Goal: Communication & Community: Answer question/provide support

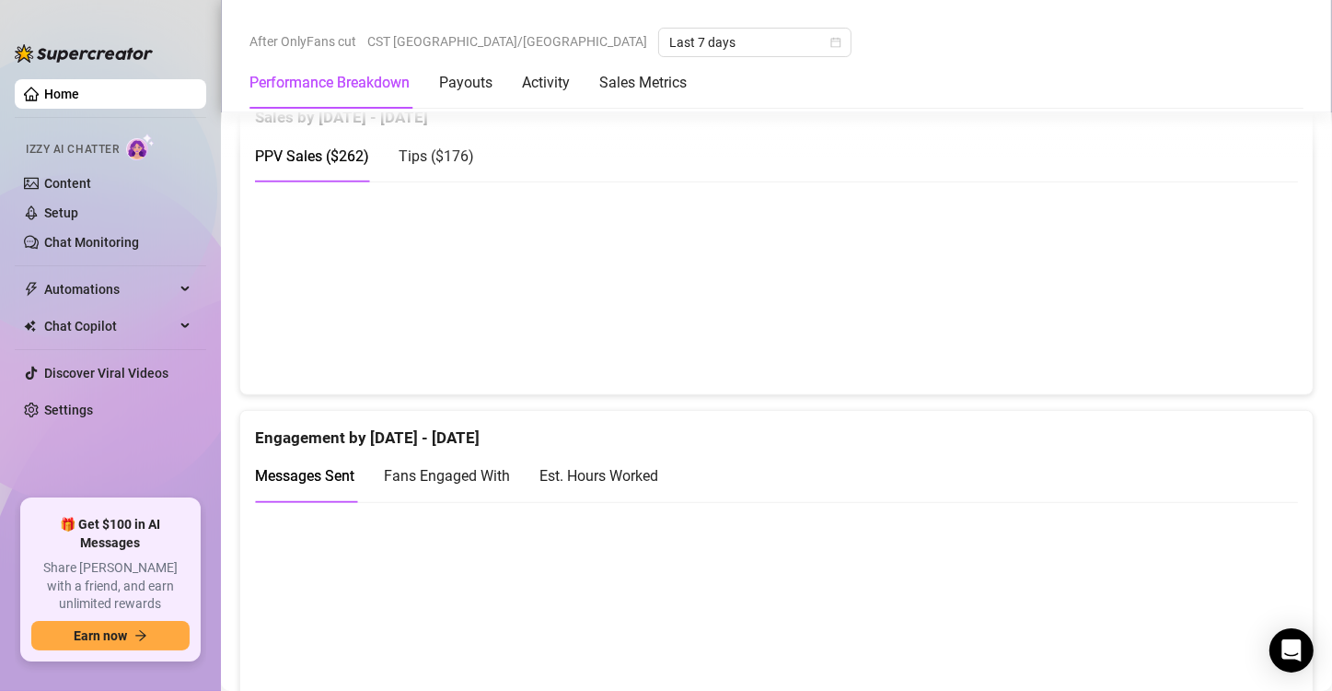
scroll to position [971, 0]
click at [633, 473] on div "Est. Hours Worked" at bounding box center [599, 473] width 119 height 23
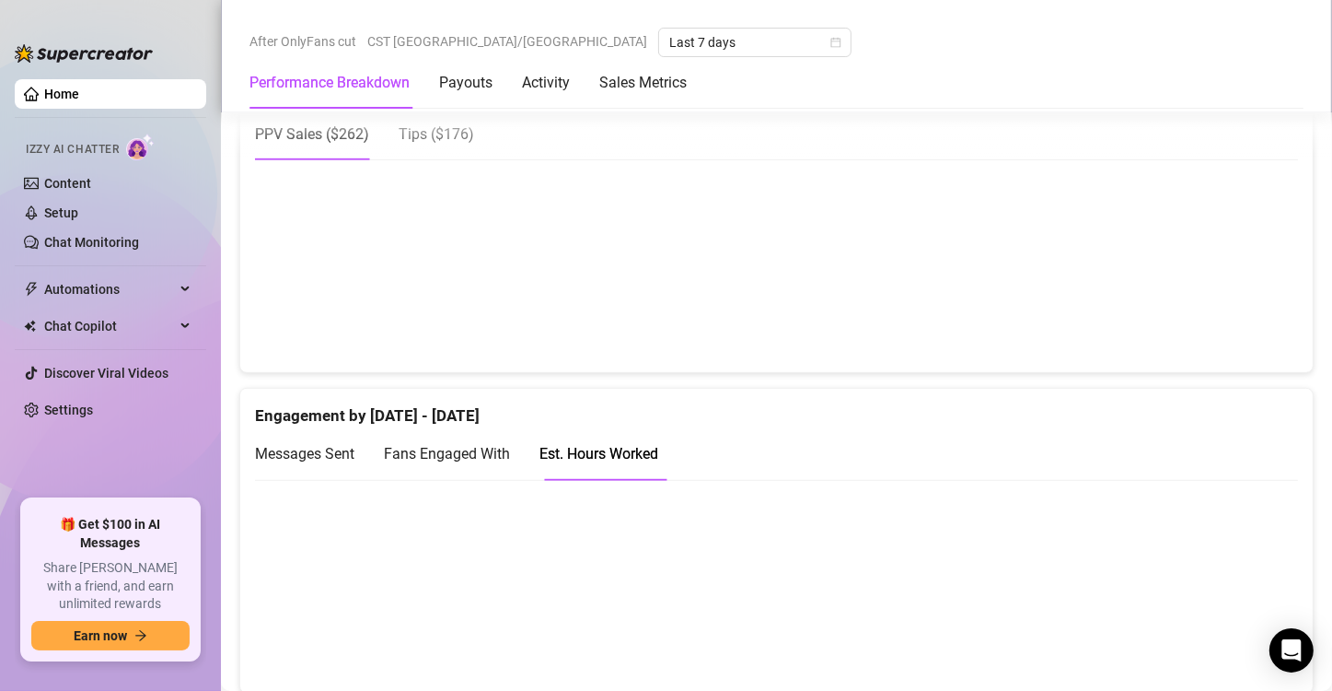
scroll to position [993, 0]
click at [89, 183] on link "Content" at bounding box center [67, 183] width 47 height 15
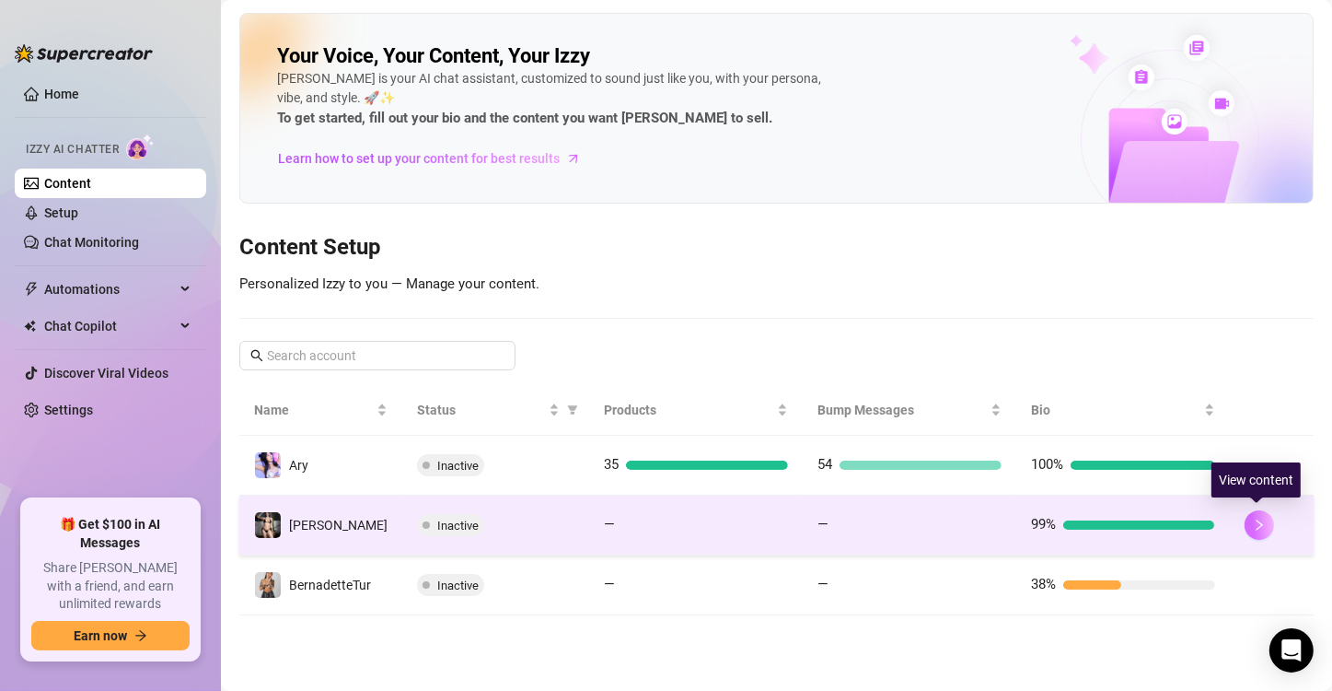
click at [1253, 523] on icon "right" at bounding box center [1259, 524] width 13 height 13
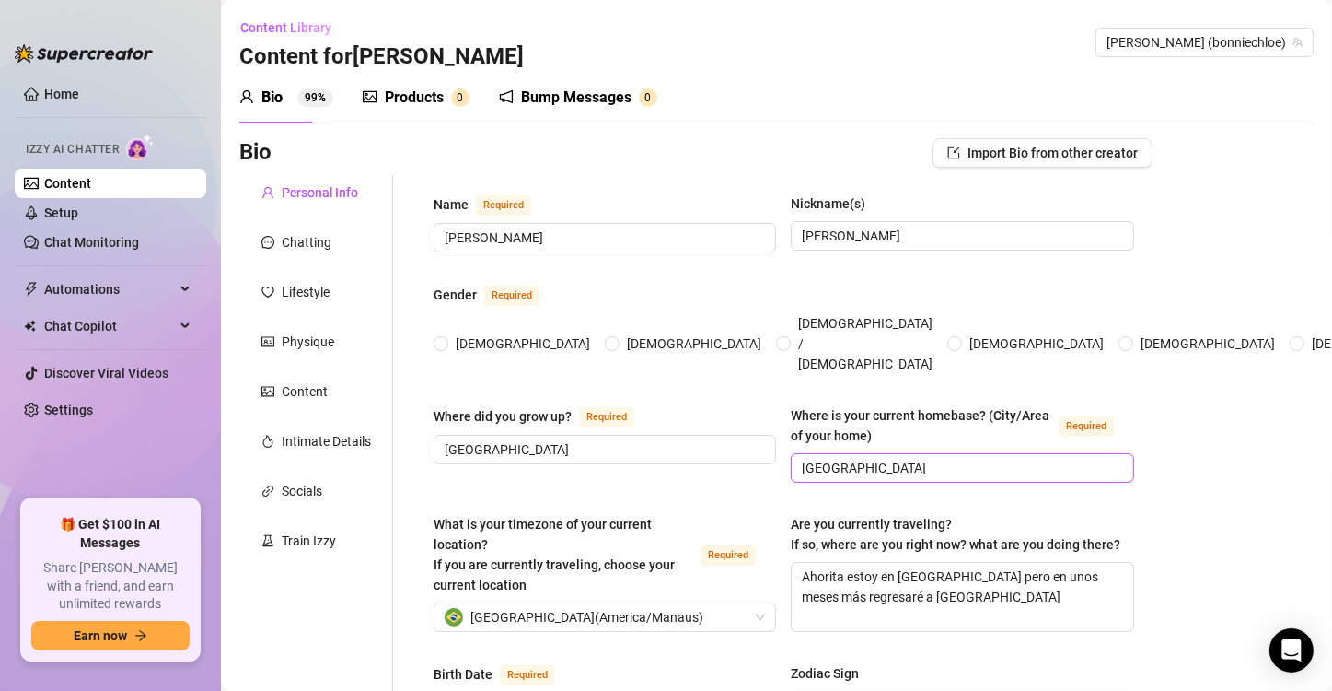
radio input "true"
type input "[DATE]"
click at [320, 450] on div "Intimate Details" at bounding box center [326, 441] width 89 height 20
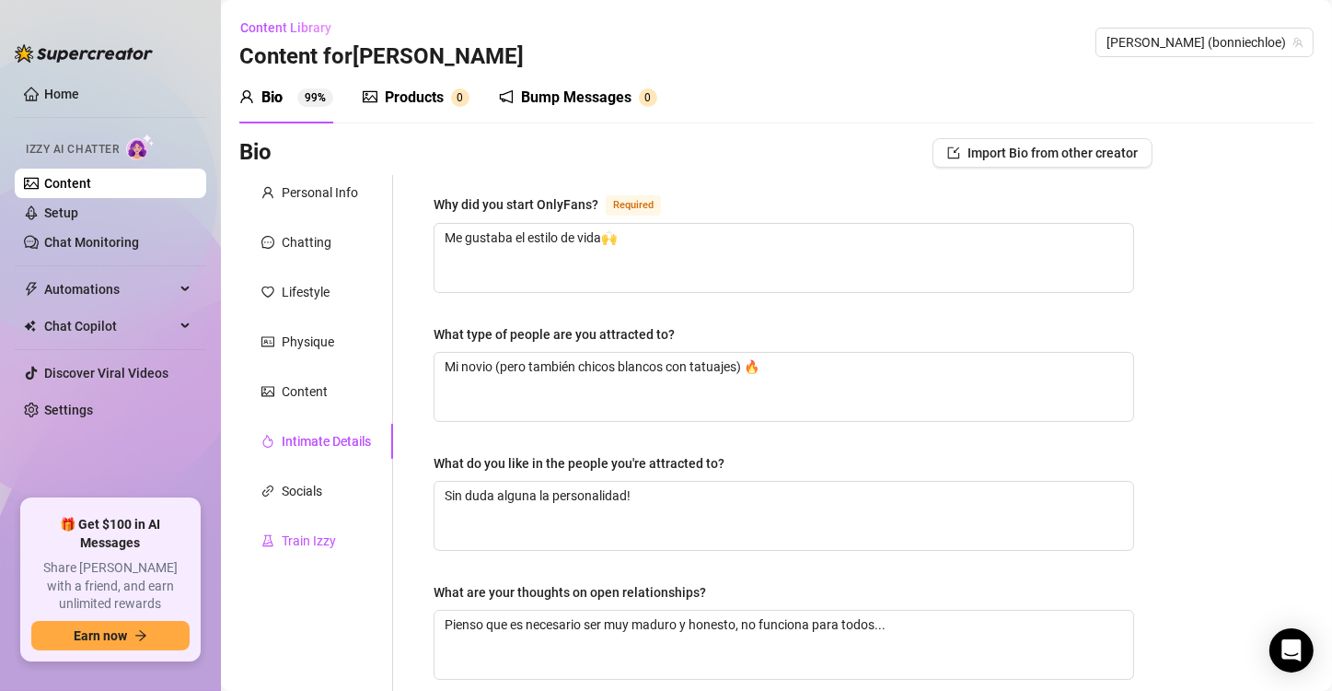
click at [331, 541] on div "Train Izzy" at bounding box center [309, 540] width 54 height 20
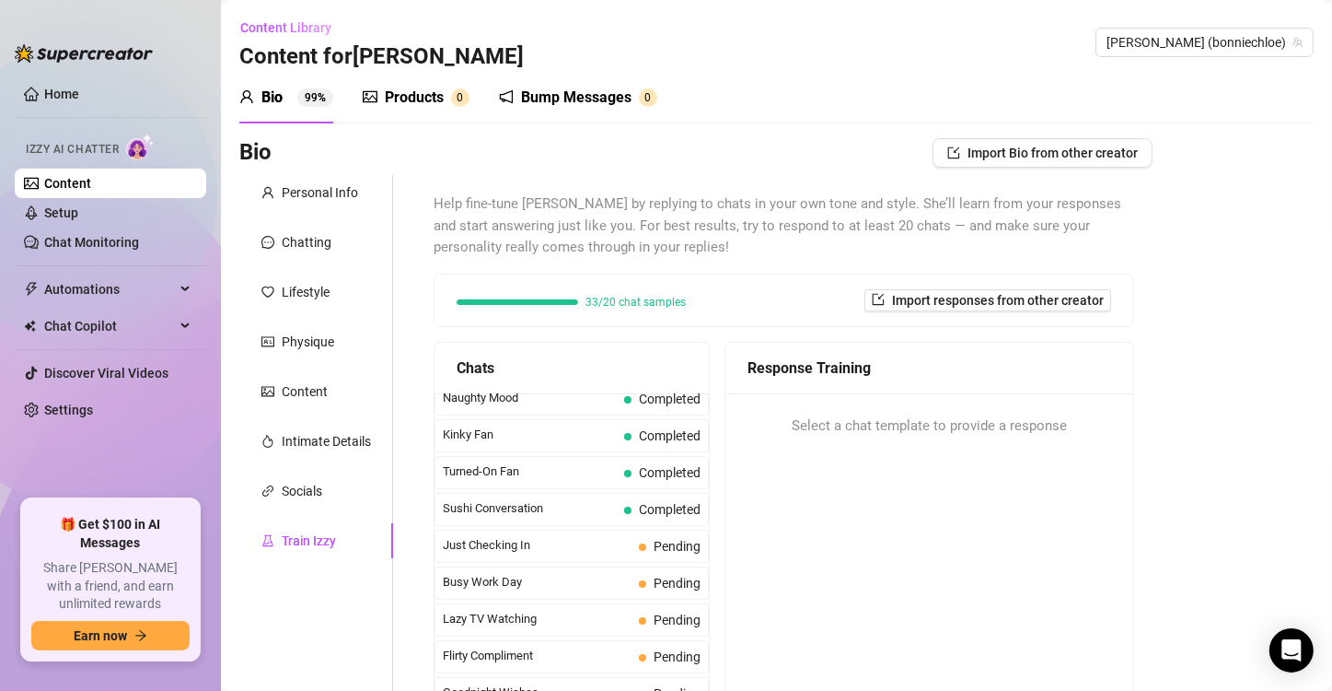
scroll to position [1079, 0]
click at [559, 536] on span "Just Checking In" at bounding box center [537, 545] width 189 height 18
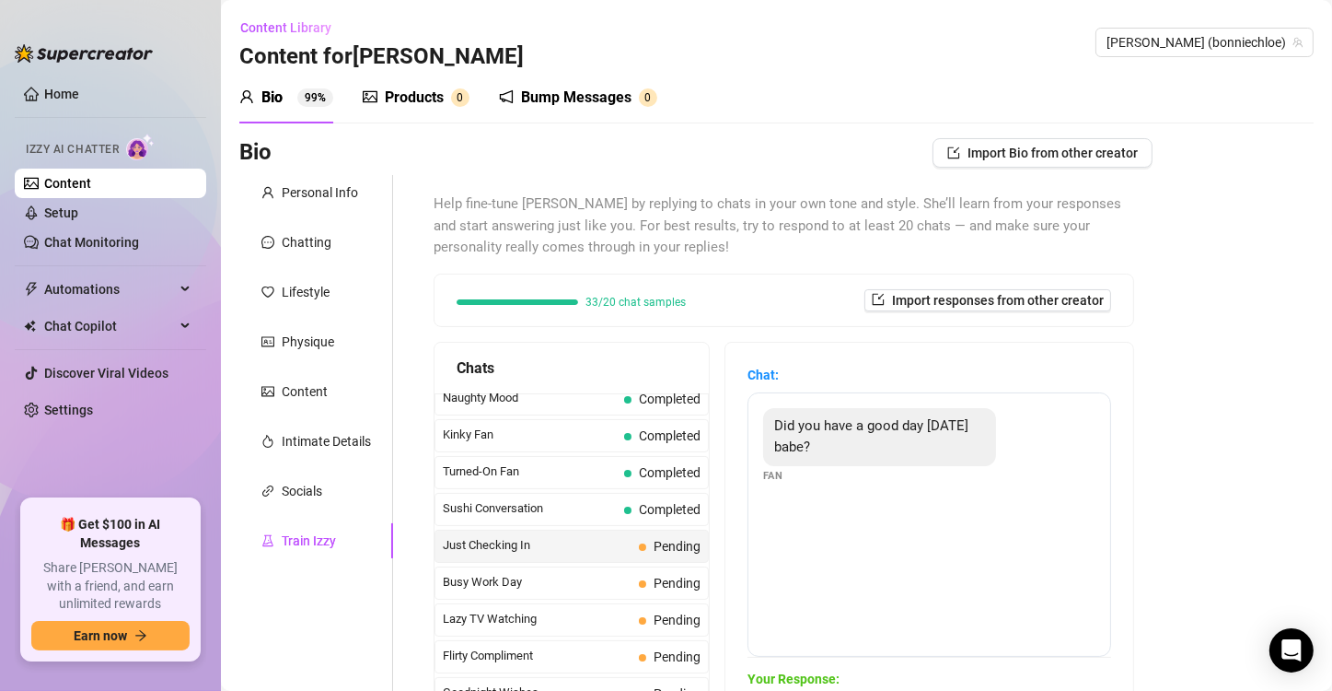
scroll to position [290, 0]
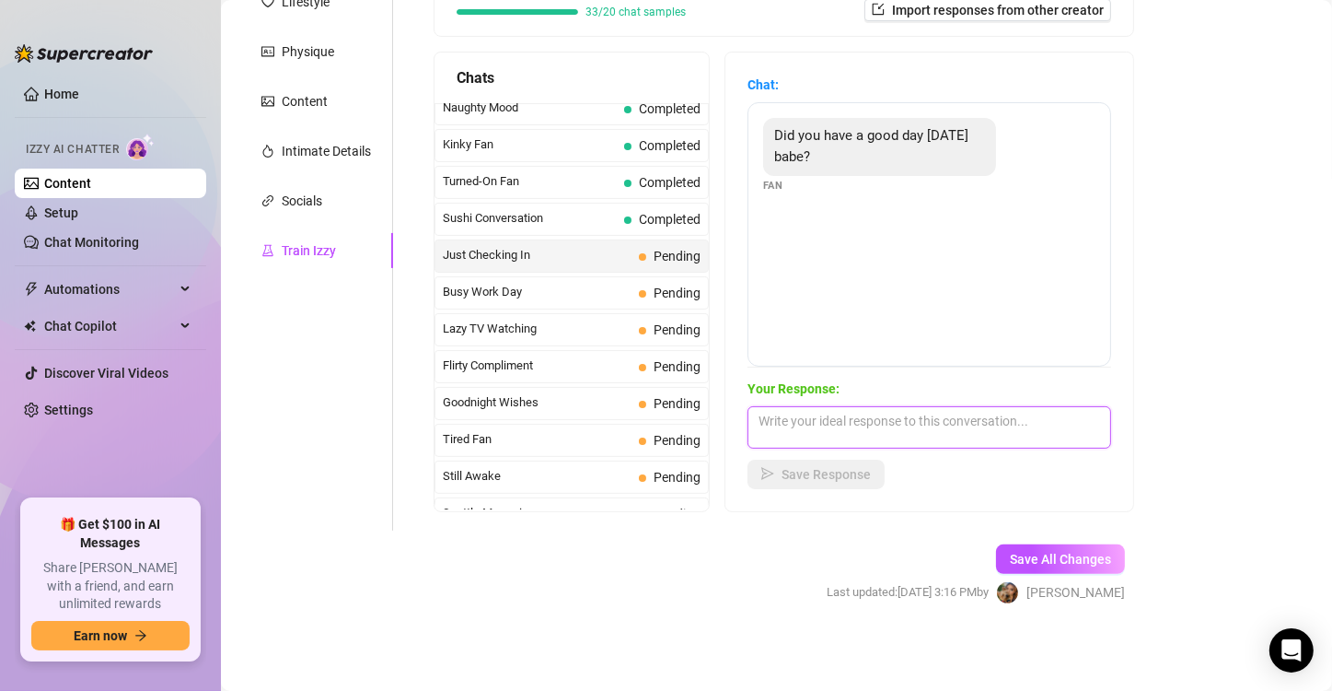
click at [857, 438] on textarea at bounding box center [930, 427] width 364 height 42
drag, startPoint x: 983, startPoint y: 413, endPoint x: 945, endPoint y: 414, distance: 38.7
click at [945, 414] on textarea "Si bb!!! me ha ido muy bien [DATE] y a ti?" at bounding box center [930, 427] width 364 height 42
click at [1021, 421] on textarea "Si bb!!! me ha ido muy bien [DATE]! pero puede ser mejor contigo..." at bounding box center [930, 427] width 364 height 42
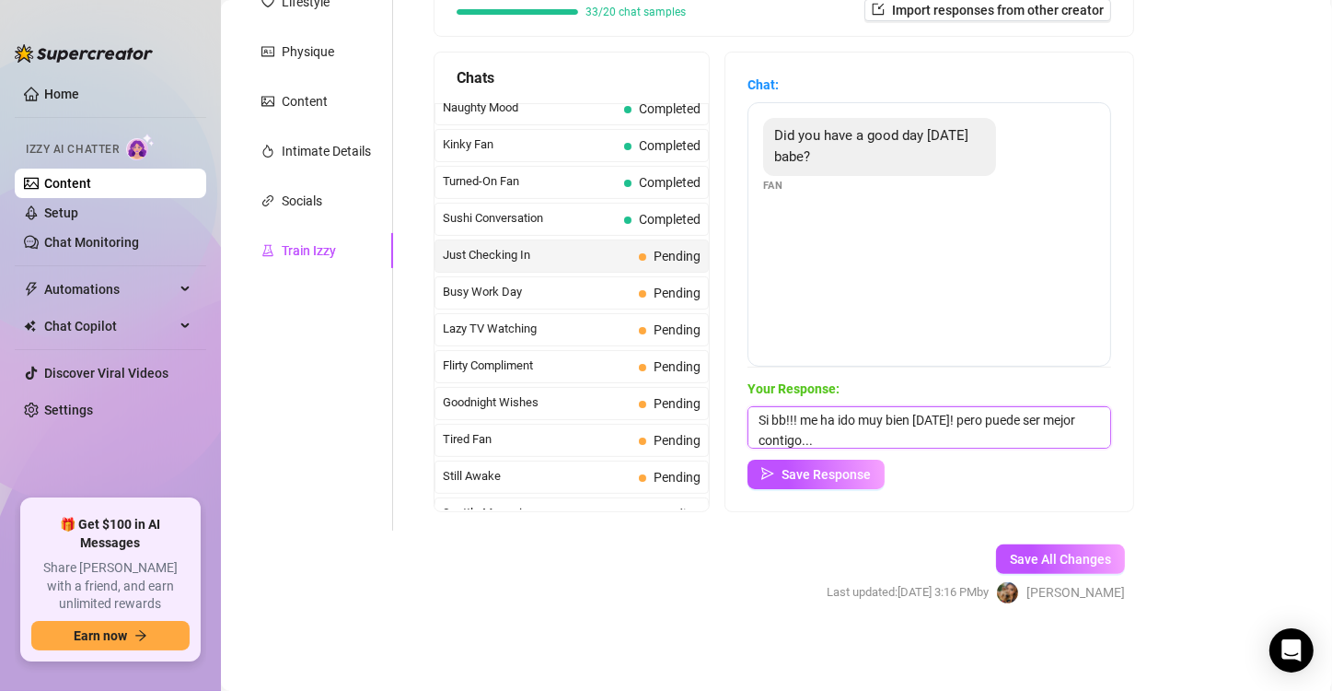
click at [1034, 421] on textarea "Si bb!!! me ha ido muy bien [DATE]! pero puede ser mejor contigo..." at bounding box center [930, 427] width 364 height 42
type textarea "Si bb!!! me ha ido muy bien [DATE]! pero puede ser aún mejor contigo..."
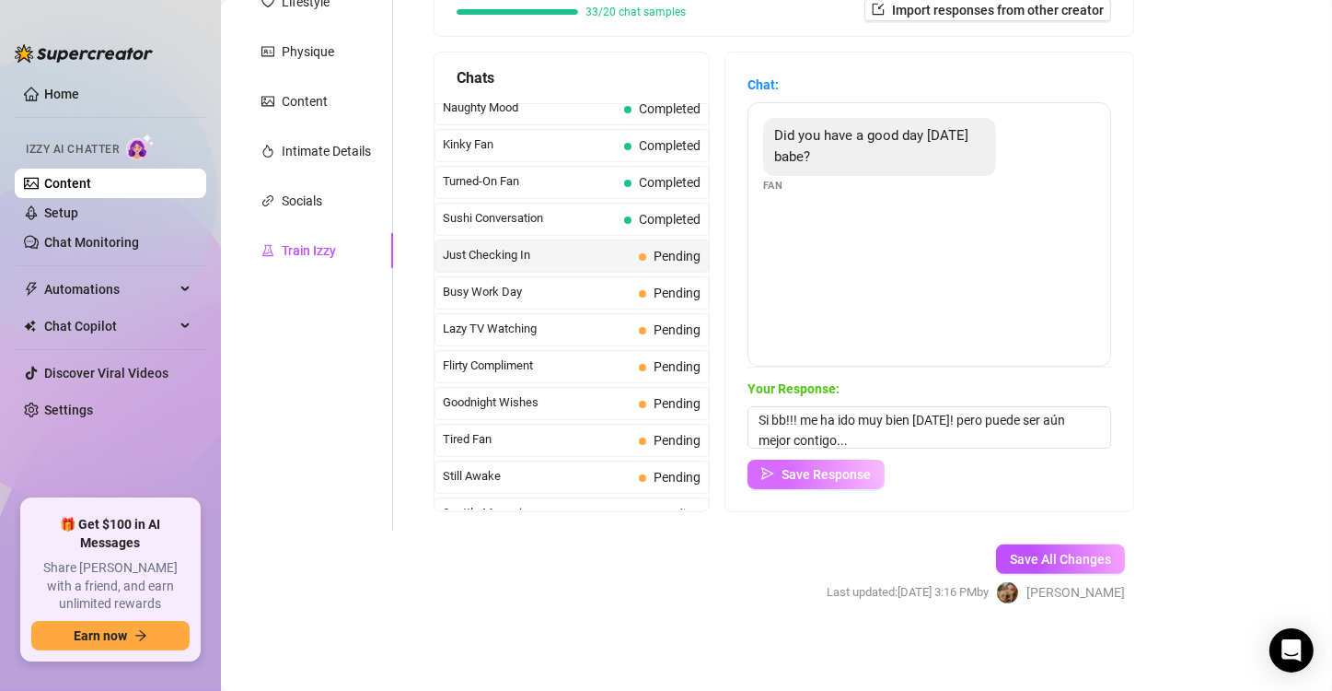
click at [867, 483] on button "Save Response" at bounding box center [816, 473] width 137 height 29
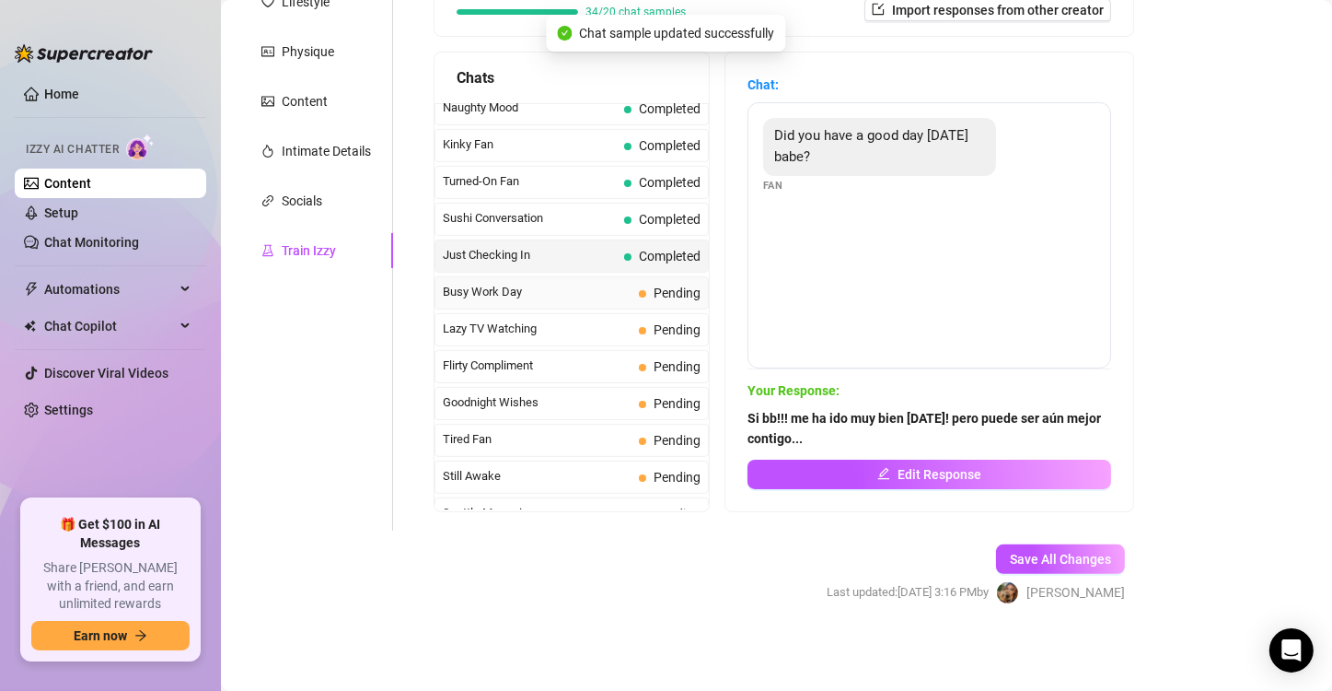
click at [539, 283] on span "Busy Work Day" at bounding box center [537, 292] width 189 height 18
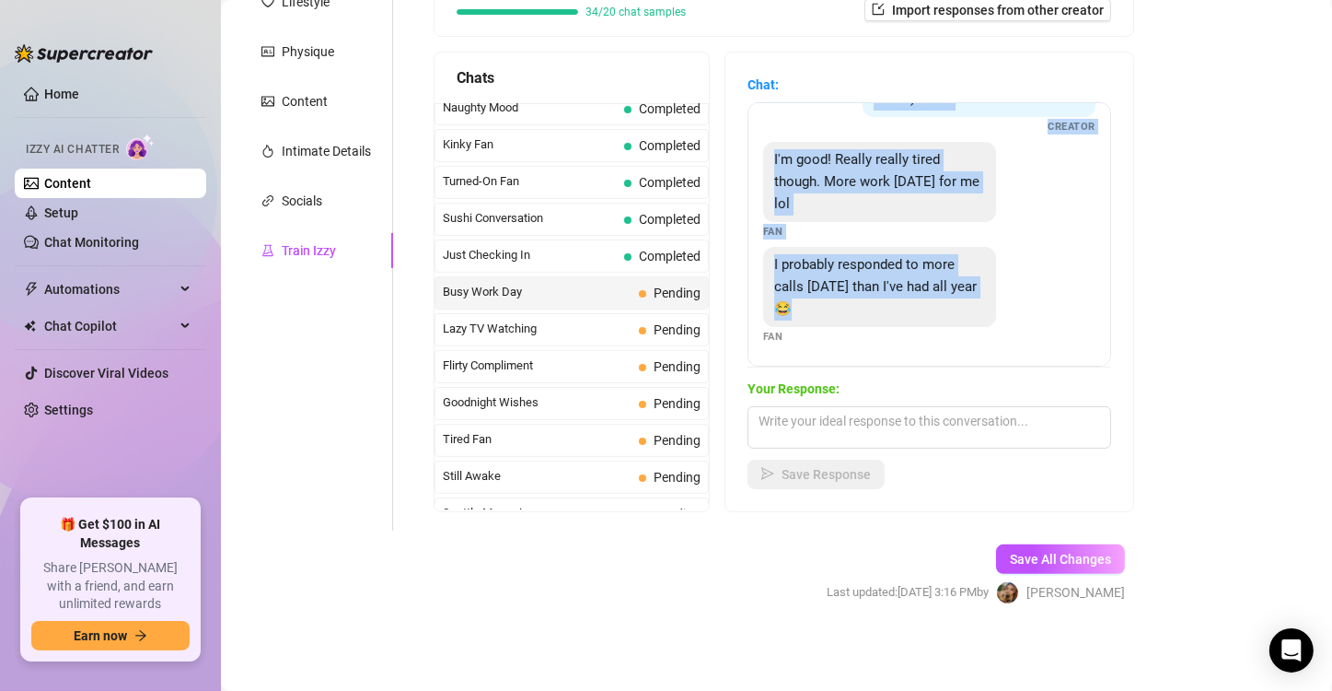
scroll to position [0, 0]
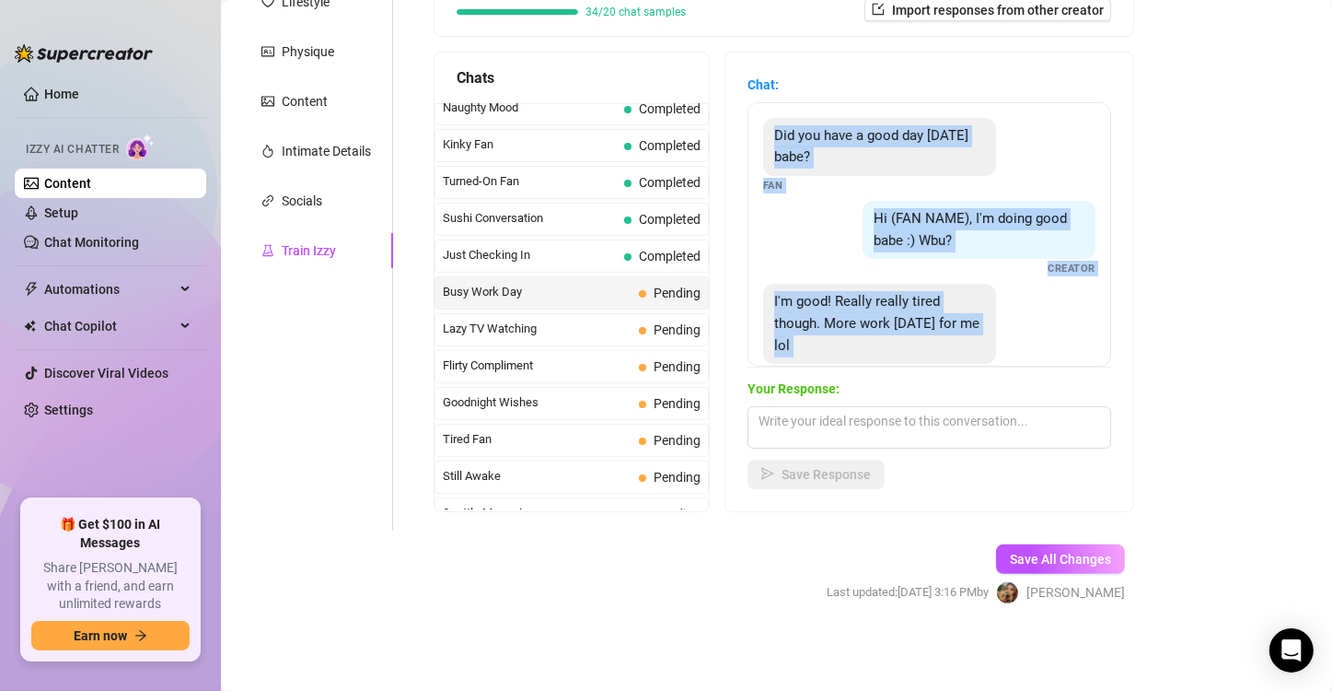
drag, startPoint x: 859, startPoint y: 313, endPoint x: 764, endPoint y: 133, distance: 203.9
click at [764, 133] on div "Did you have a good day [DATE] babe? Fan Hi (FAN NAME), I'm doing good babe :) …" at bounding box center [930, 234] width 364 height 264
copy div "Did you have a good day [DATE] babe? Fan Hi (FAN NAME), I'm doing good babe :) …"
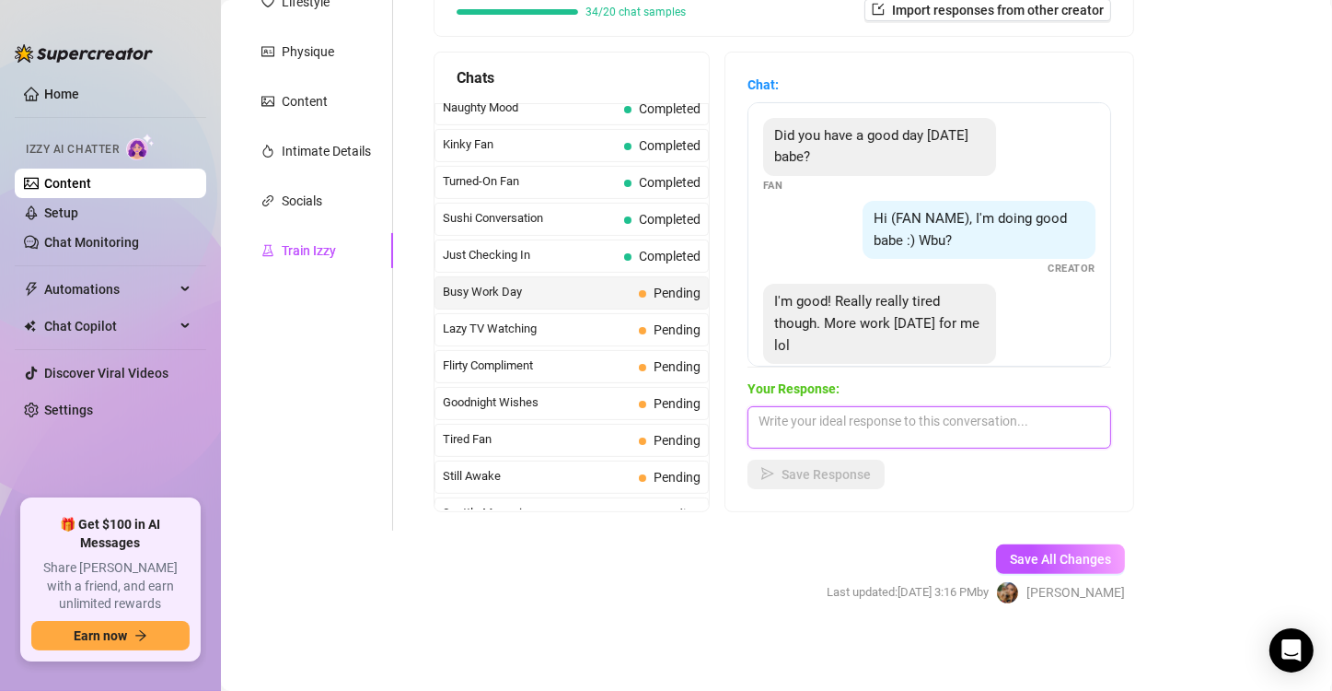
click at [798, 427] on textarea at bounding box center [930, 427] width 364 height 42
click at [865, 423] on textarea "Eso me parece c" at bounding box center [930, 427] width 364 height 42
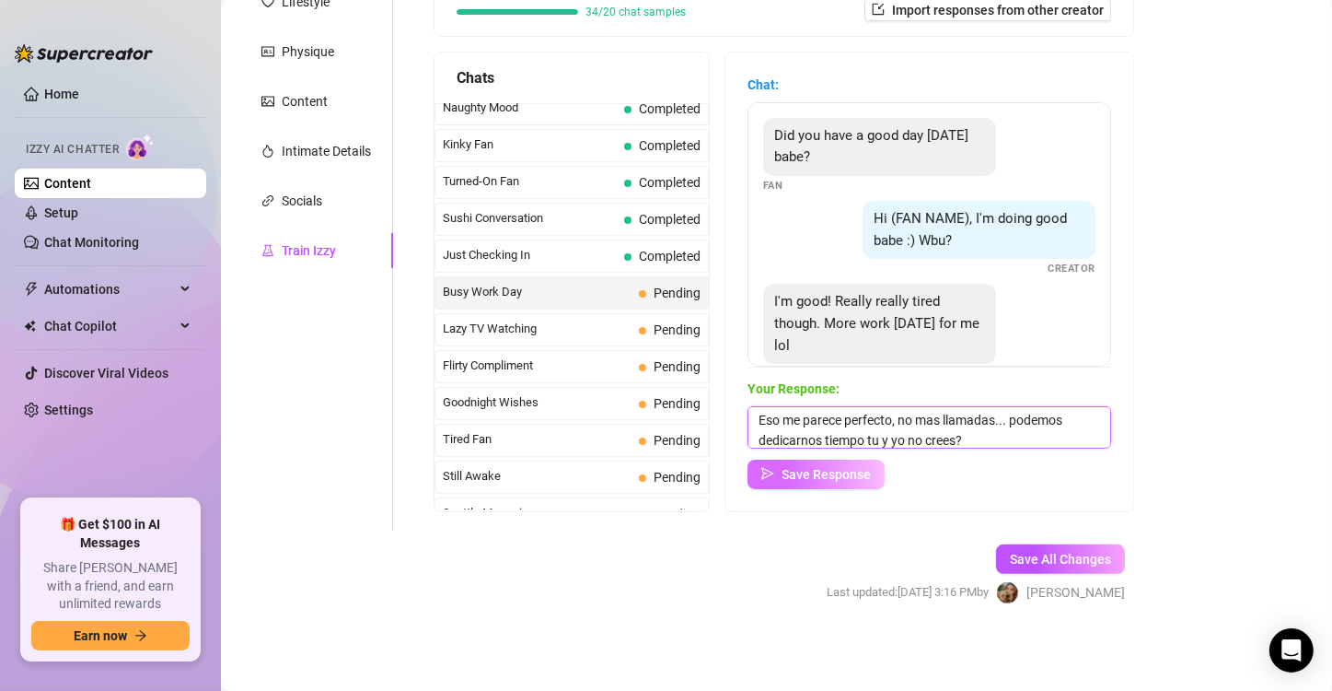
type textarea "Eso me parece perfecto, no mas llamadas... podemos dedicarnos tiempo tu y yo no…"
drag, startPoint x: 822, startPoint y: 470, endPoint x: 780, endPoint y: 473, distance: 42.5
click at [780, 473] on button "Save Response" at bounding box center [816, 473] width 137 height 29
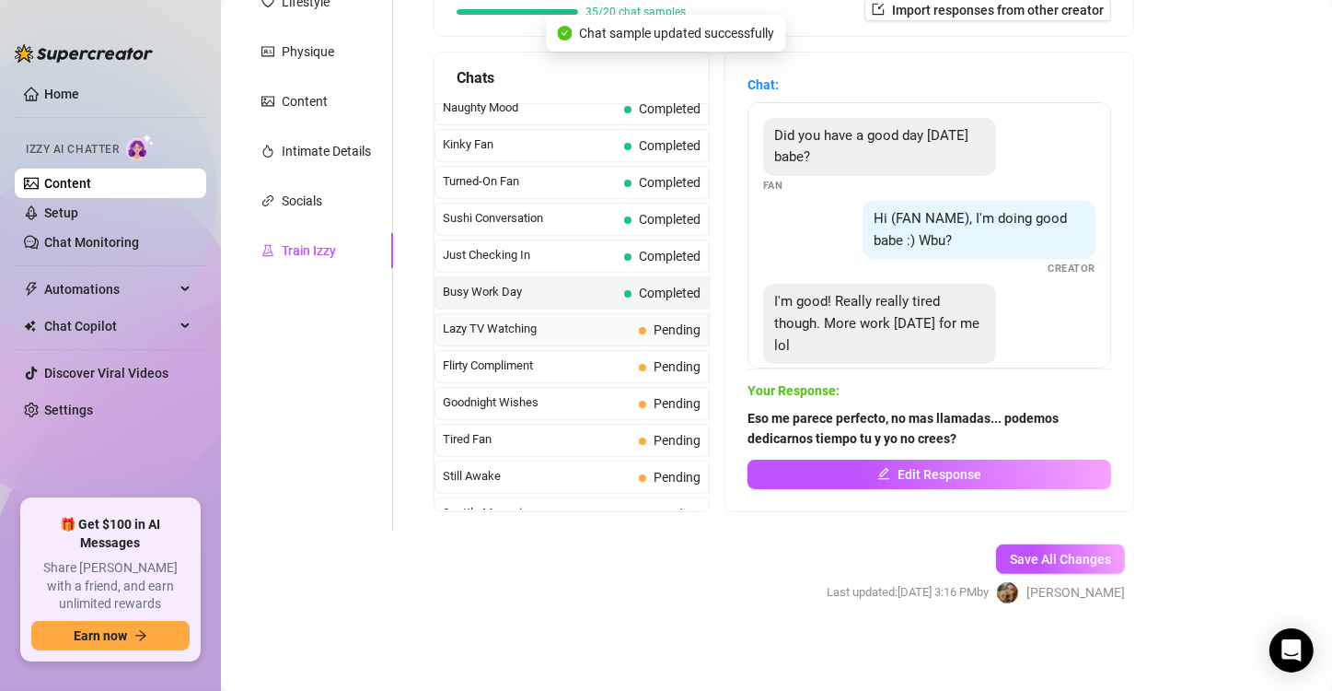
click at [611, 320] on span "Lazy TV Watching" at bounding box center [537, 329] width 189 height 18
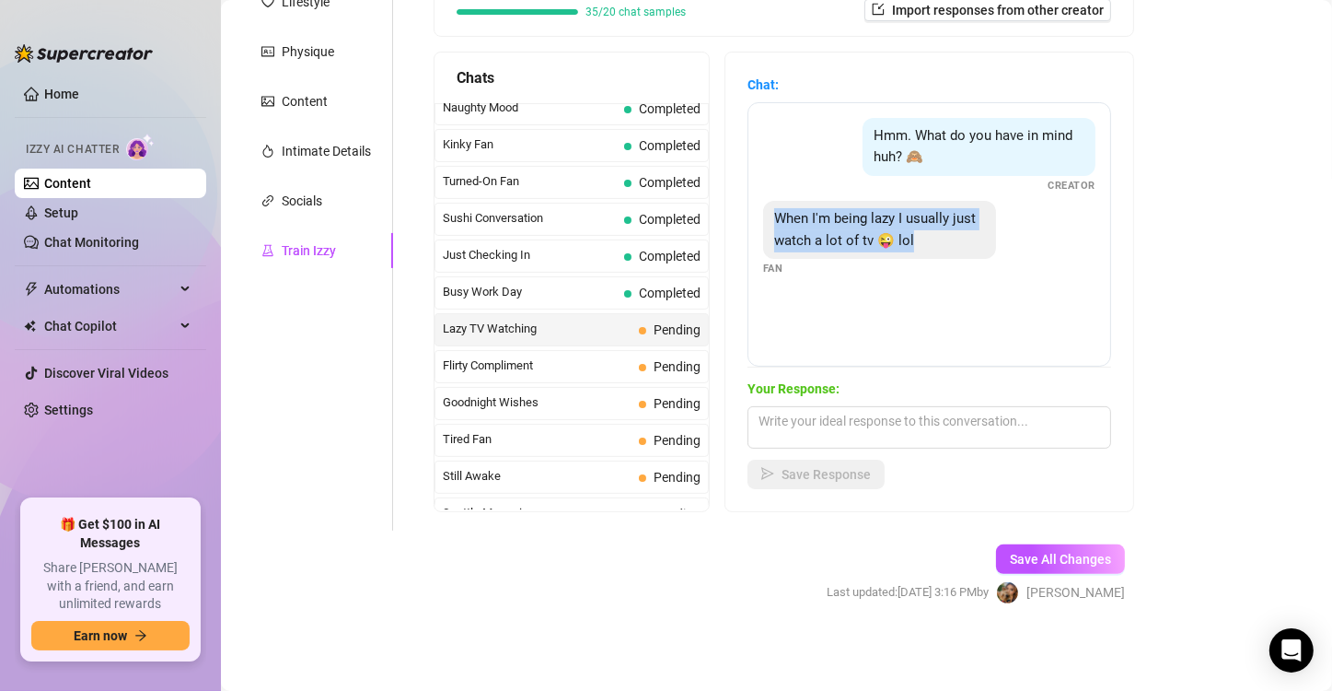
drag, startPoint x: 965, startPoint y: 242, endPoint x: 751, endPoint y: 215, distance: 215.3
click at [751, 215] on div "Hmm. What do you have in mind huh? 🙈 Creator When I'm being lazy I usually just…" at bounding box center [930, 234] width 364 height 264
copy span "When I'm being lazy I usually just watch a lot of tv 😜 lol"
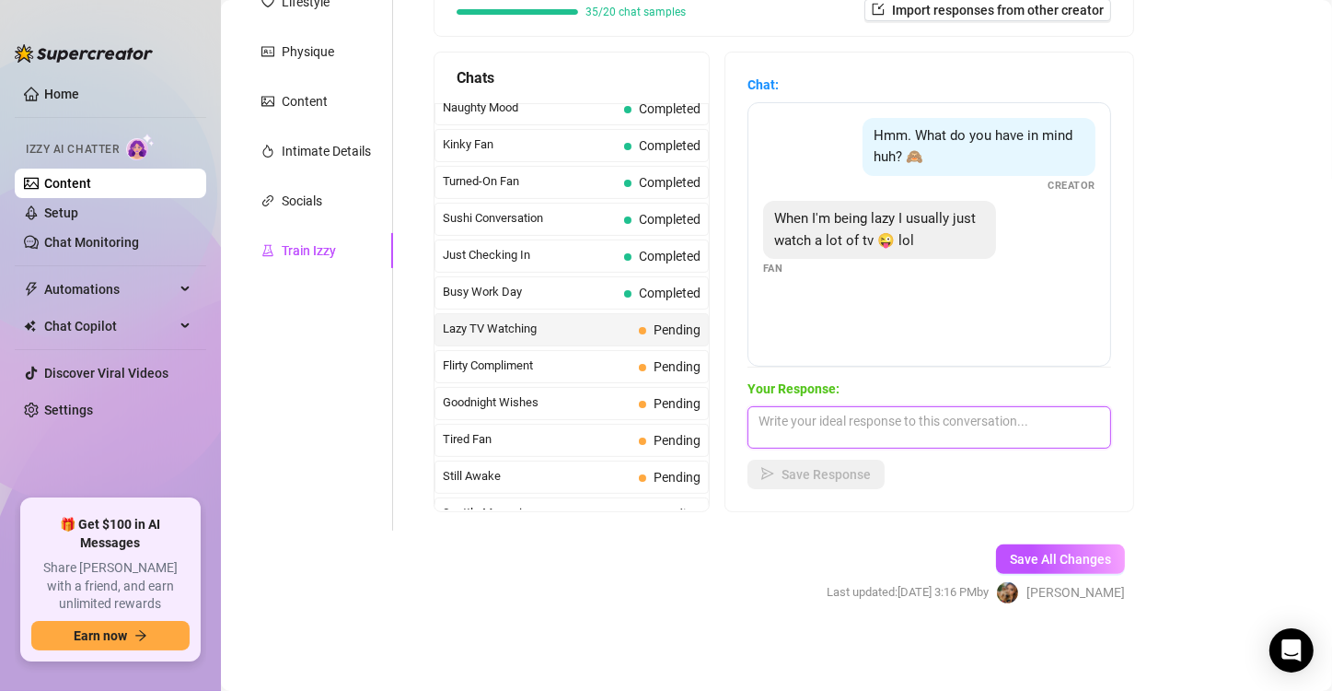
click at [875, 409] on textarea at bounding box center [930, 427] width 364 height 42
type textarea "s"
type textarea "S"
type textarea "s"
type textarea "S"
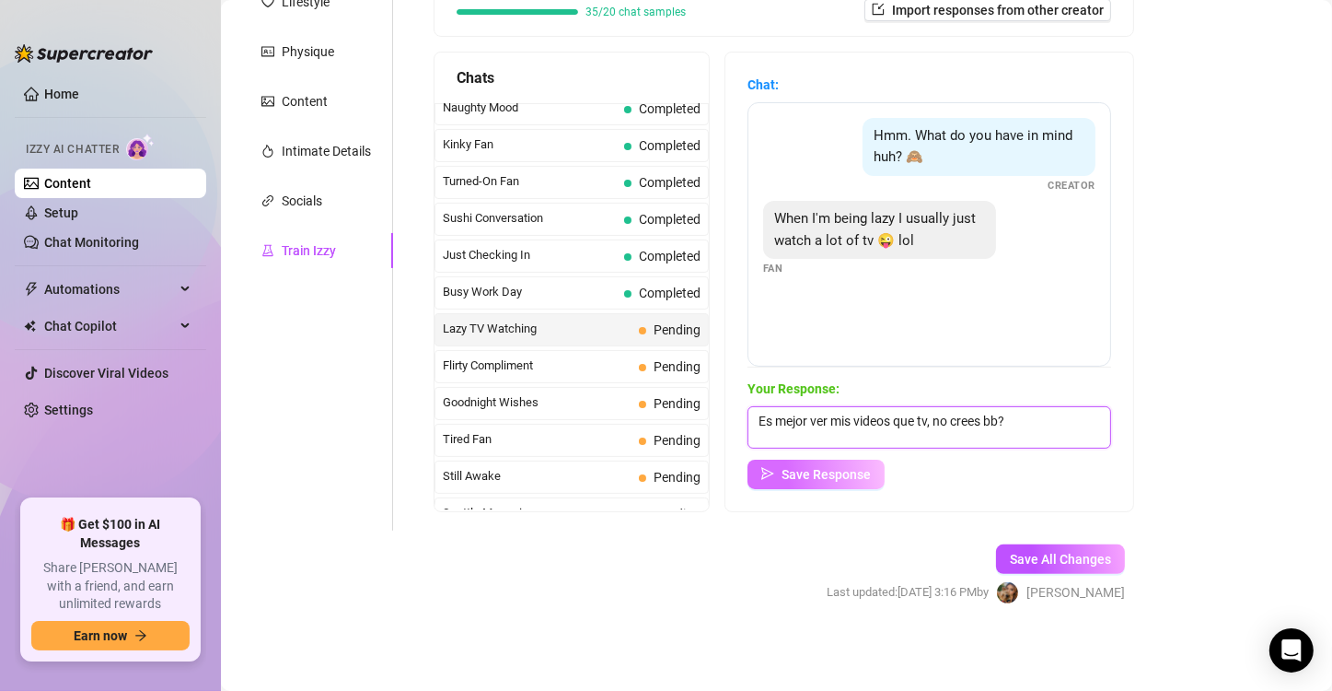
type textarea "Es mejor ver mis videos que tv, no crees bb?"
click at [847, 479] on span "Save Response" at bounding box center [826, 474] width 89 height 15
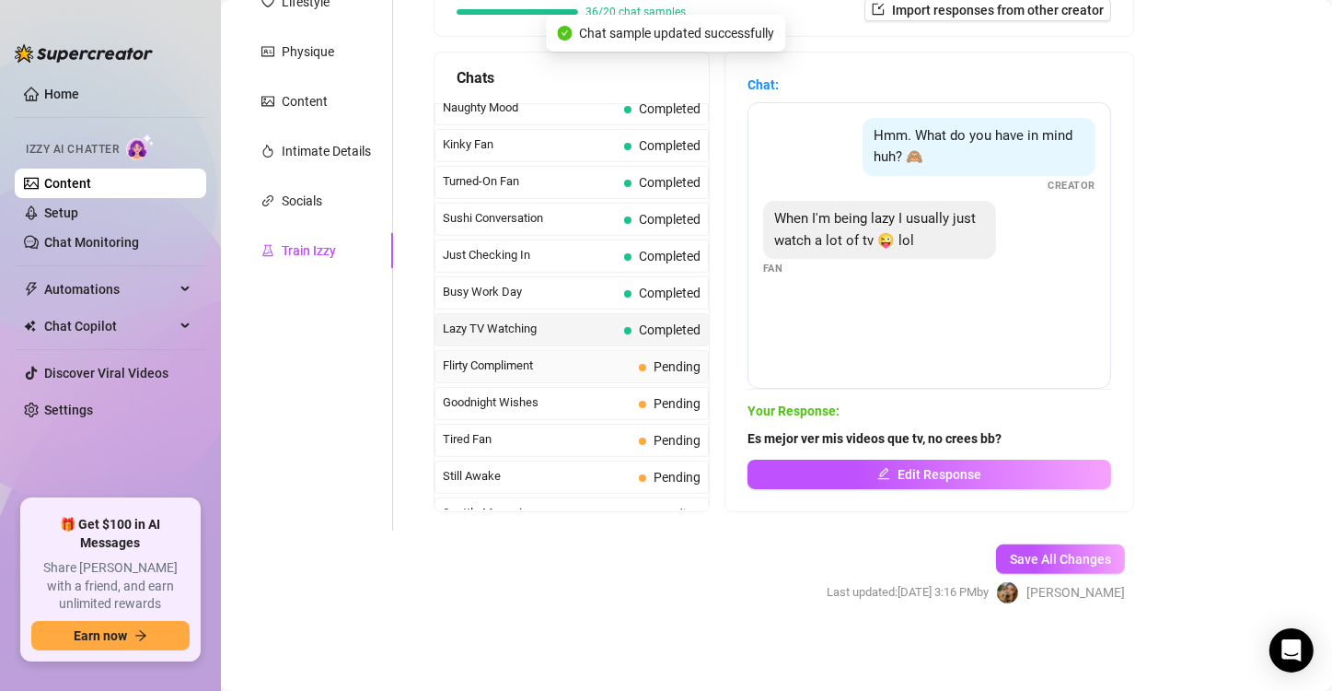
click at [554, 356] on span "Flirty Compliment" at bounding box center [537, 365] width 189 height 18
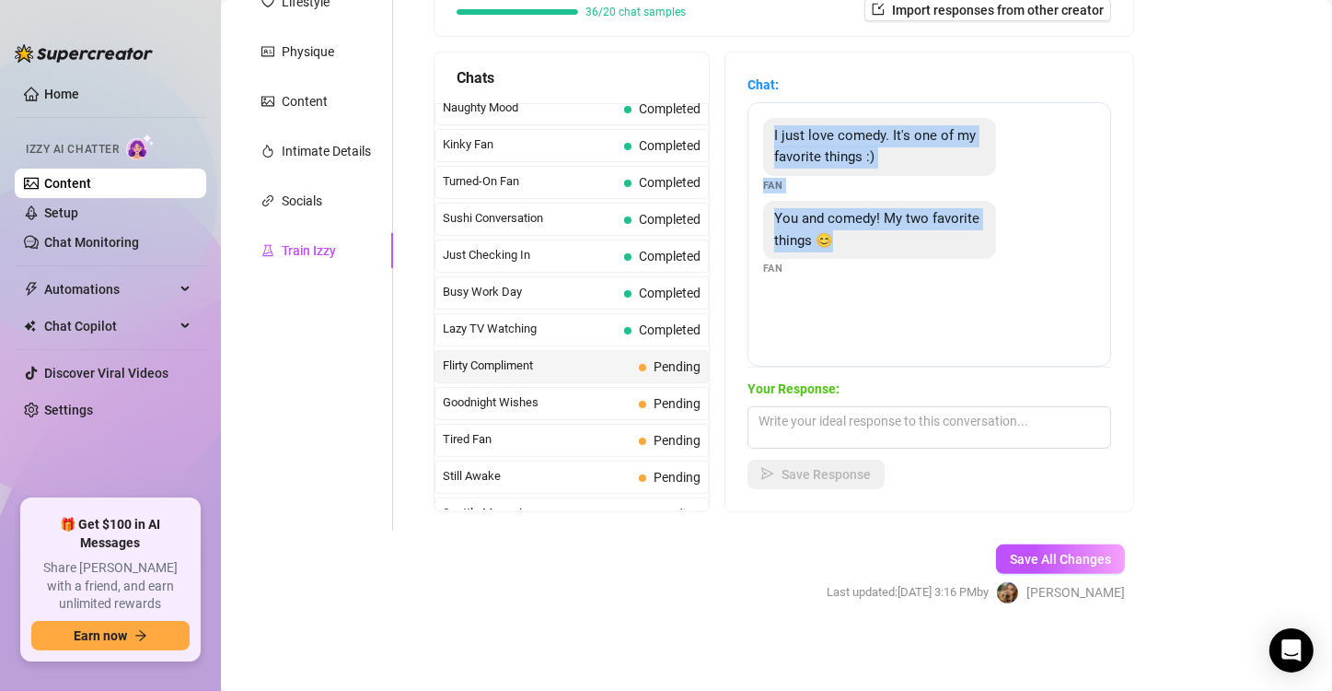
drag, startPoint x: 904, startPoint y: 240, endPoint x: 761, endPoint y: 128, distance: 182.4
click at [761, 128] on div "I just love comedy. It's one of my favorite things :) Fan You and comedy! My tw…" at bounding box center [930, 234] width 364 height 264
copy div "I just love comedy. It's one of my favorite things :) Fan You and comedy! My tw…"
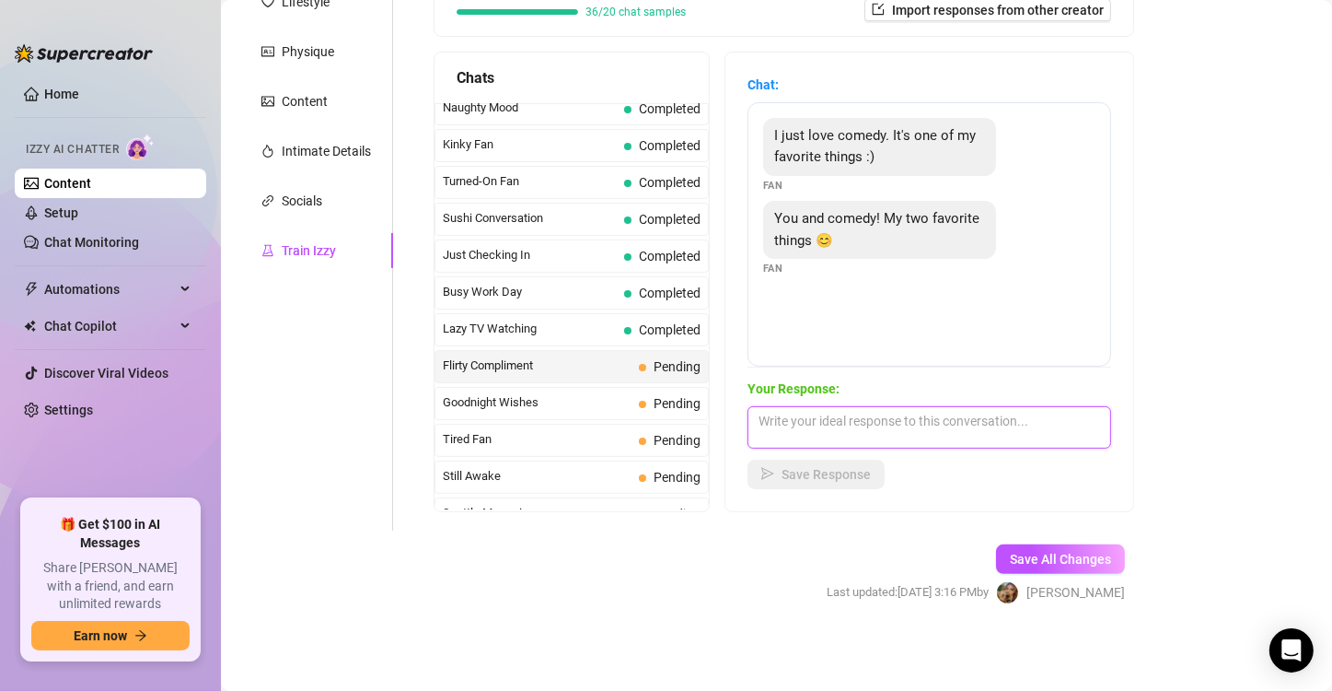
click at [852, 424] on textarea at bounding box center [930, 427] width 364 height 42
type textarea "a"
type textarea "A si? y que te gusta aún más? la comedia o yo?"
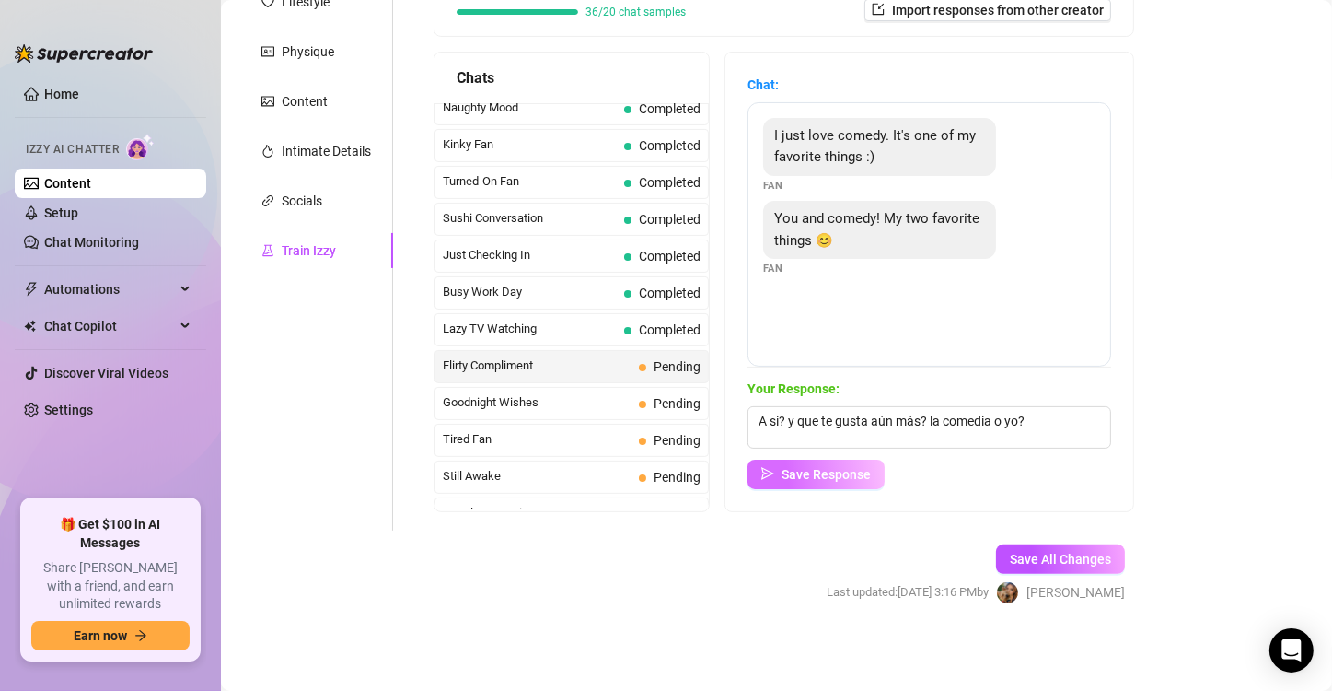
click at [770, 467] on span "button" at bounding box center [768, 474] width 13 height 15
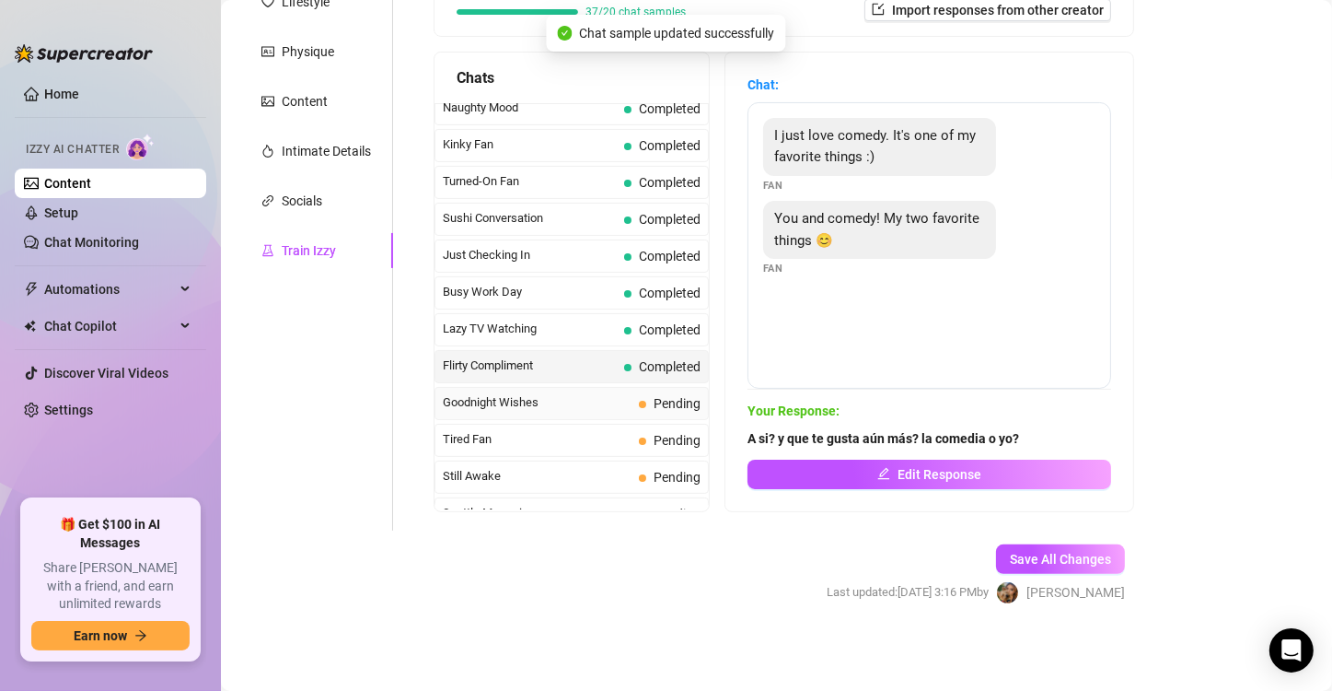
click at [566, 393] on span "Goodnight Wishes" at bounding box center [537, 402] width 189 height 18
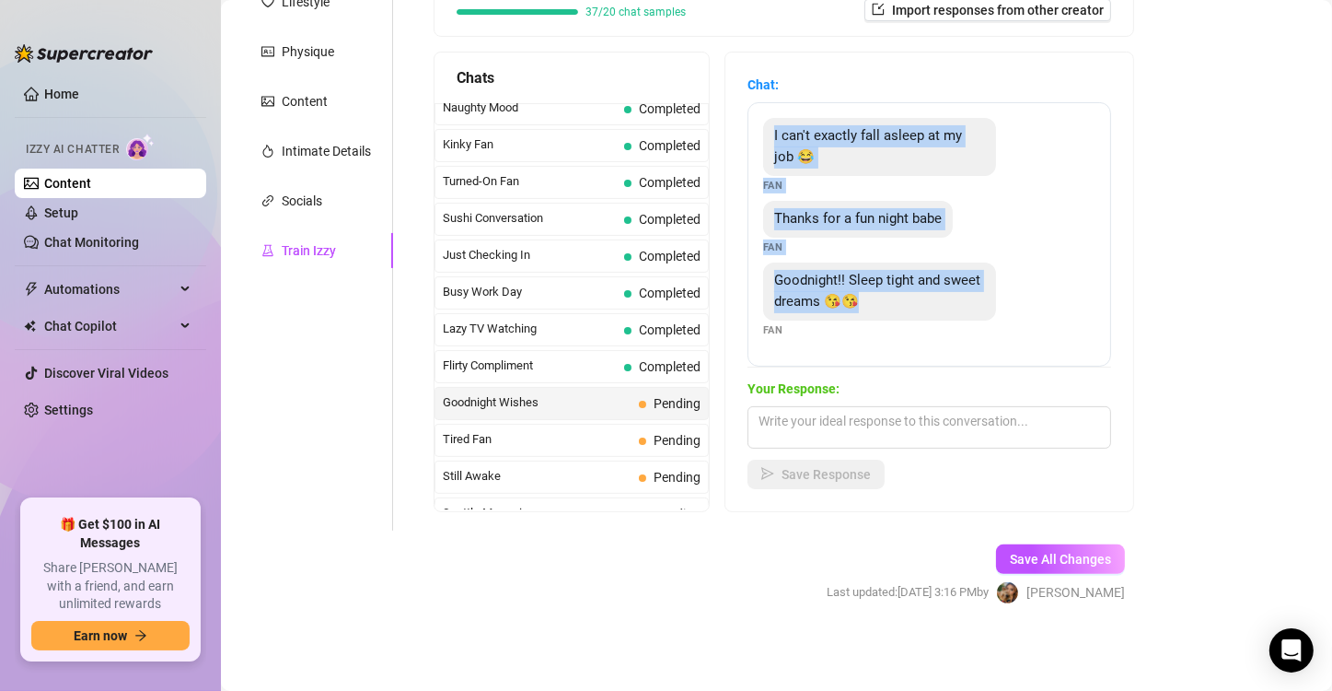
drag, startPoint x: 929, startPoint y: 301, endPoint x: 773, endPoint y: 130, distance: 232.0
click at [773, 130] on div "I can't exactly fall asleep at my job 😂 Fan Thanks for a fun night babe Fan Goo…" at bounding box center [930, 234] width 364 height 264
copy div "I can't exactly fall asleep at my job 😂 Fan Thanks for a fun night babe Fan Goo…"
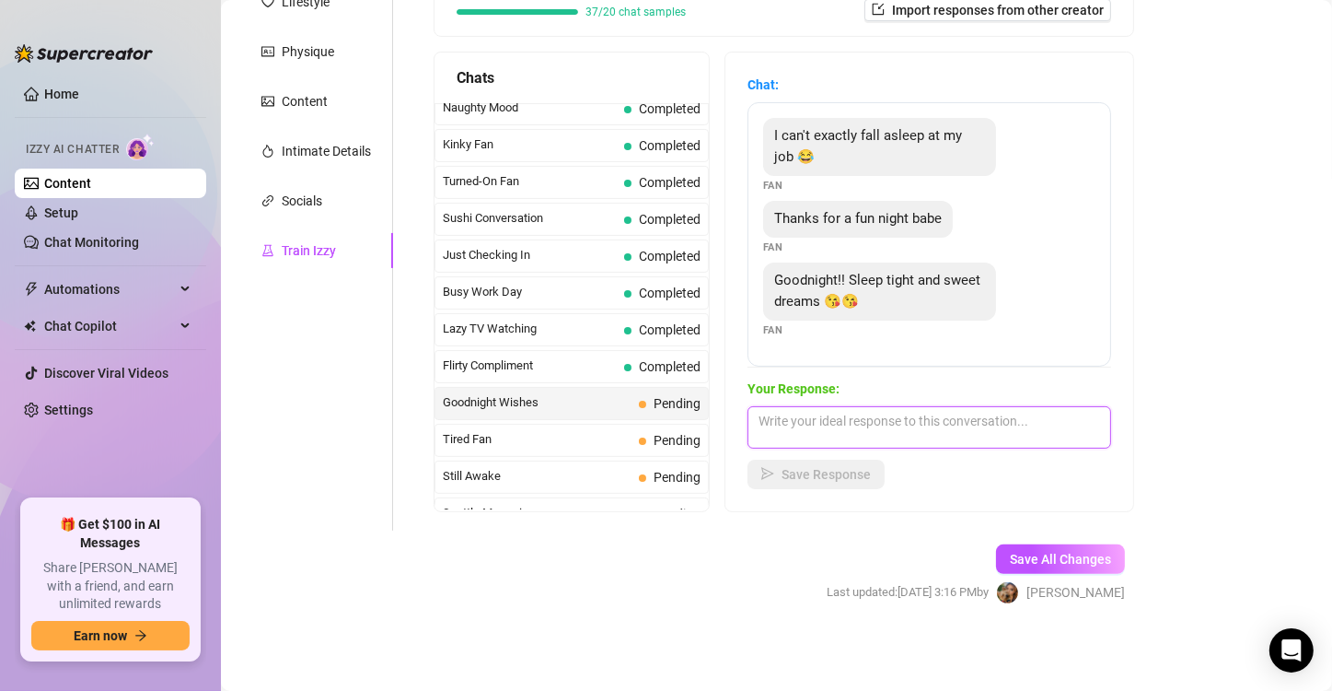
click at [847, 434] on textarea at bounding box center [930, 427] width 364 height 42
type textarea "Igualmente bb!!! Descansa!!! ten sueños húmedos conmigo!"
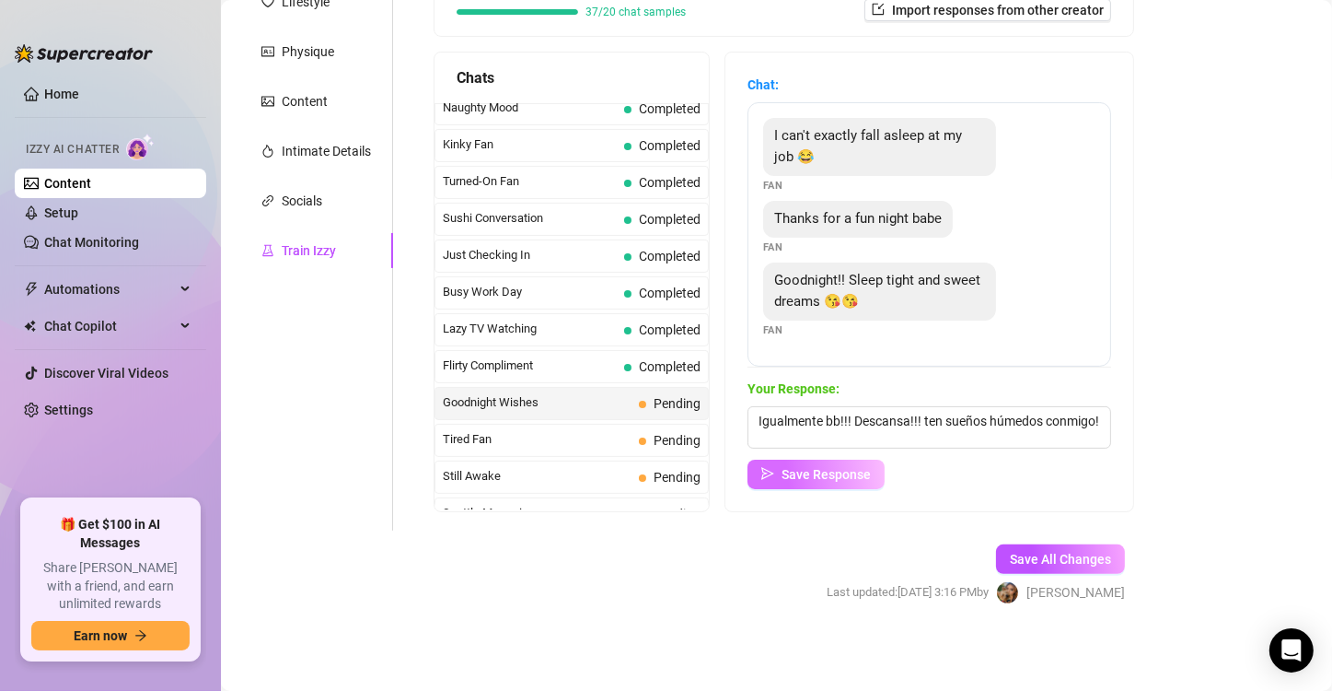
click at [820, 480] on span "Save Response" at bounding box center [826, 474] width 89 height 15
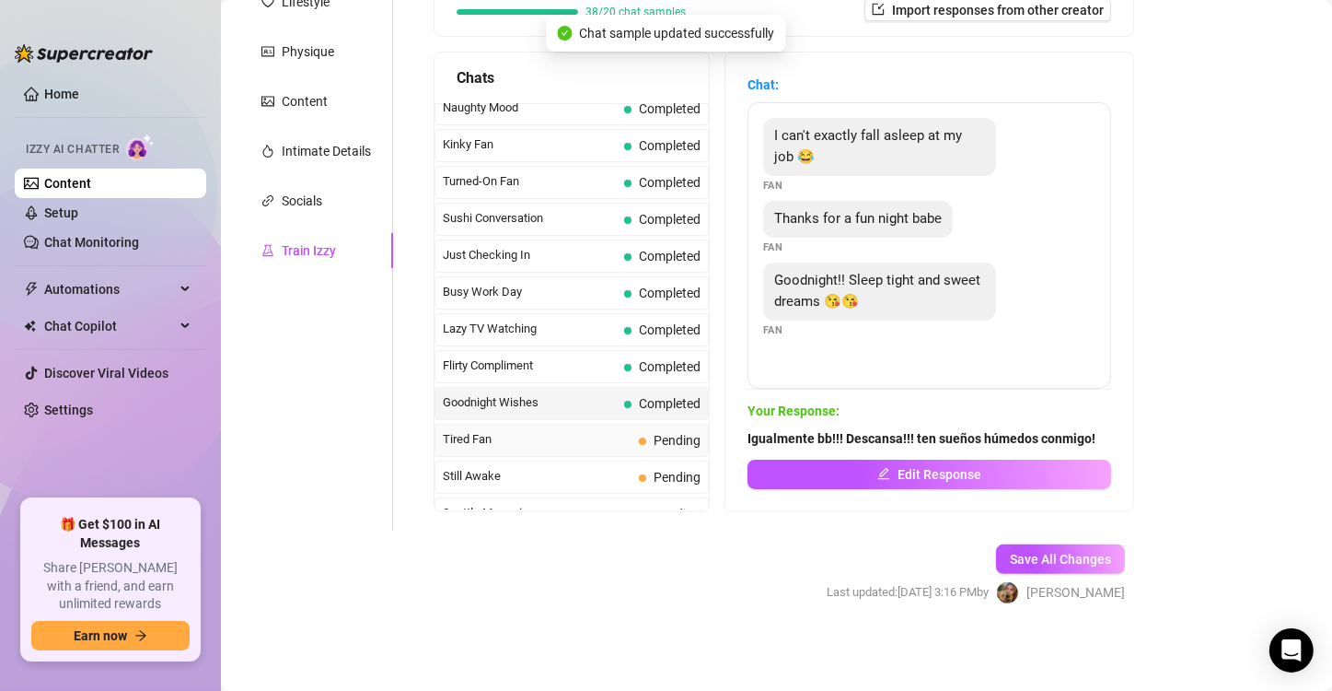
click at [581, 430] on span "Tired Fan" at bounding box center [537, 439] width 189 height 18
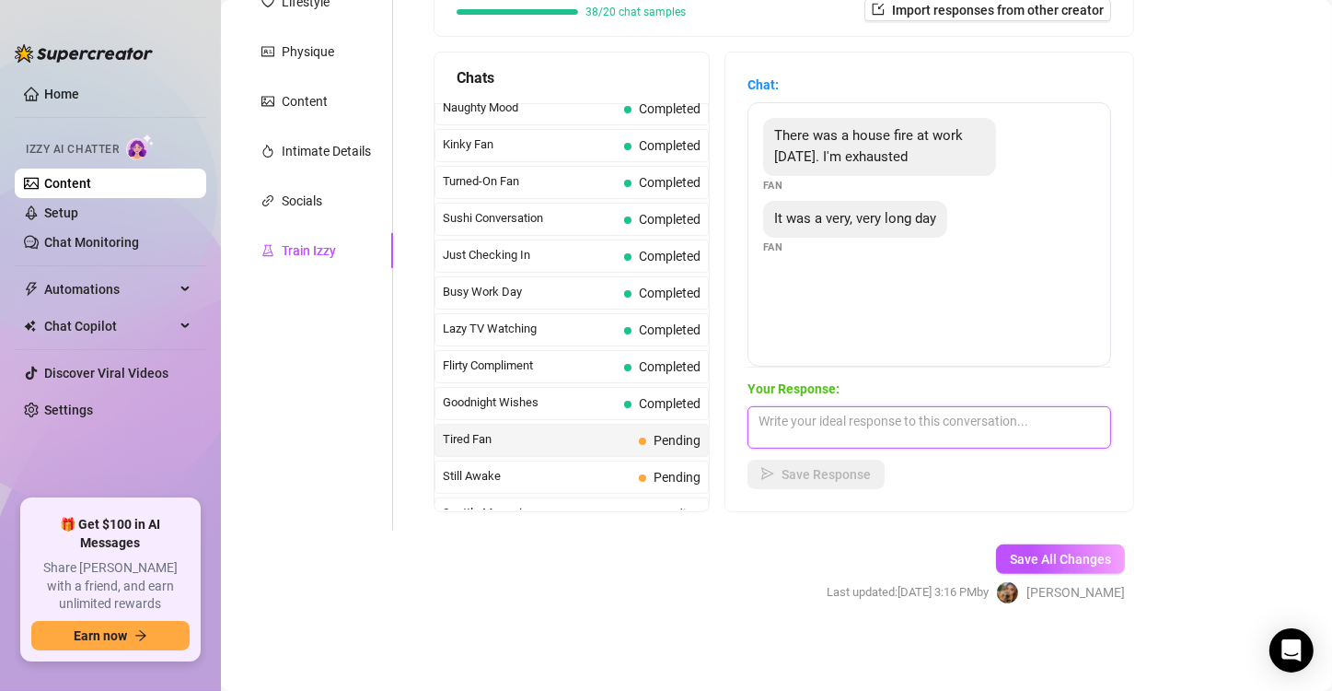
click at [860, 431] on textarea at bounding box center [930, 427] width 364 height 42
type textarea "O"
type textarea "Oh bb! yo puedo ayudarte a relajar!"
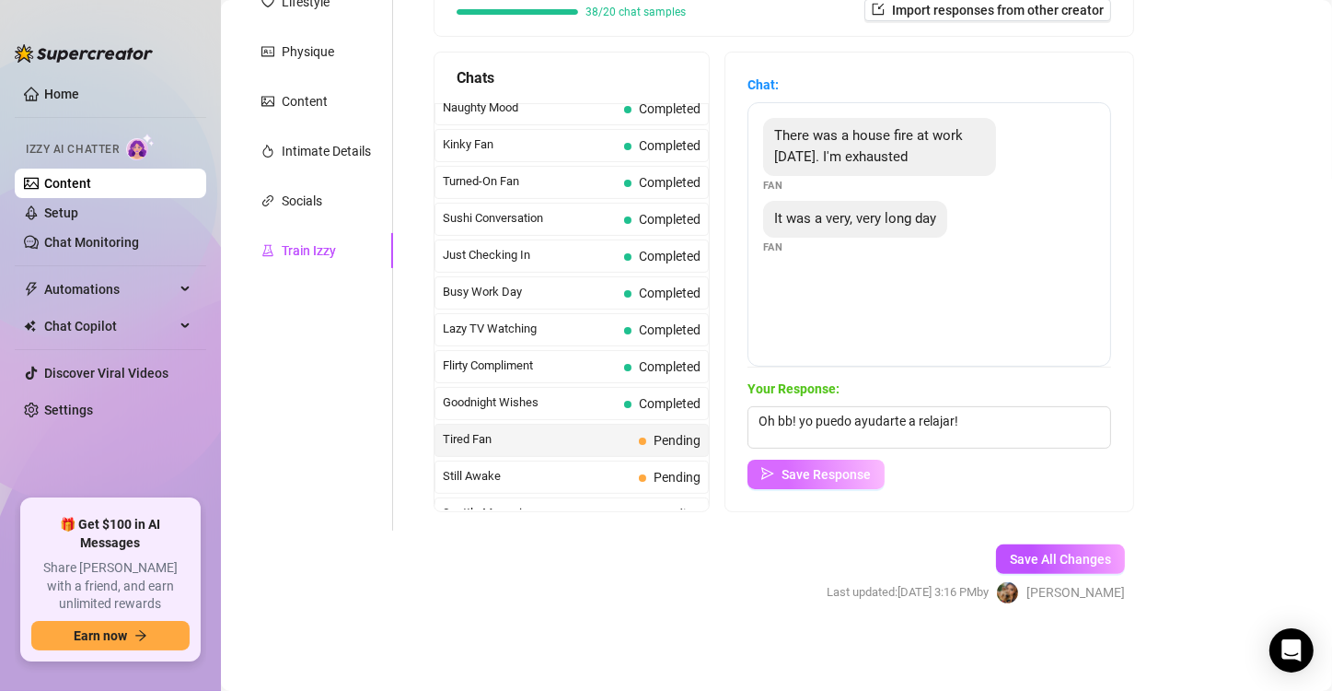
click at [787, 480] on span "Save Response" at bounding box center [826, 474] width 89 height 15
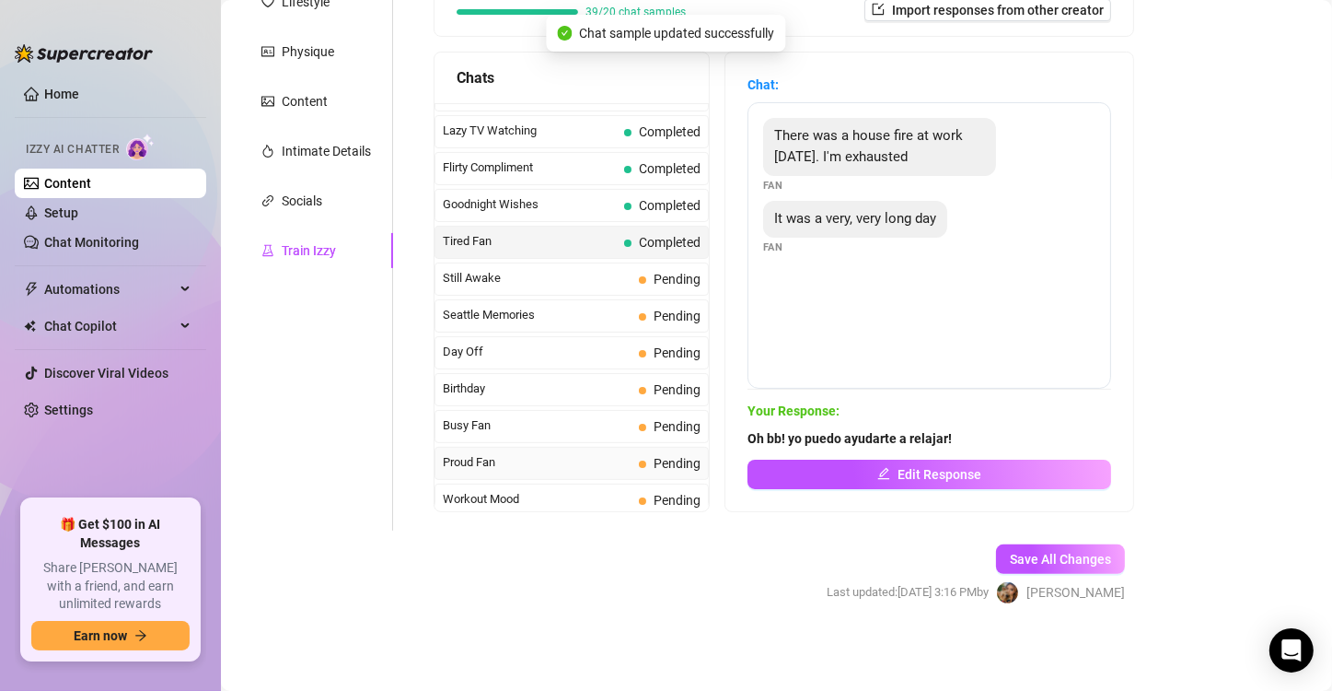
scroll to position [1278, 0]
click at [590, 268] on span "Still Awake" at bounding box center [537, 277] width 189 height 18
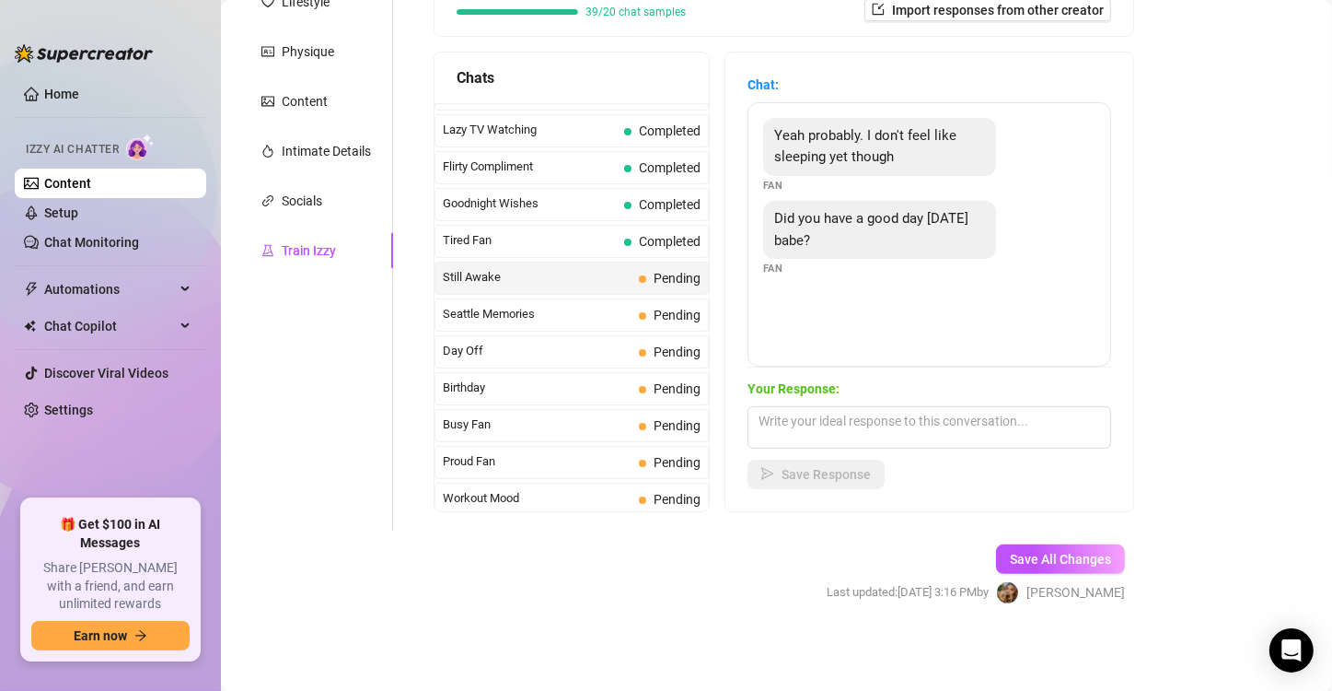
click at [827, 242] on div "Did you have a good day [DATE] babe?" at bounding box center [879, 230] width 233 height 58
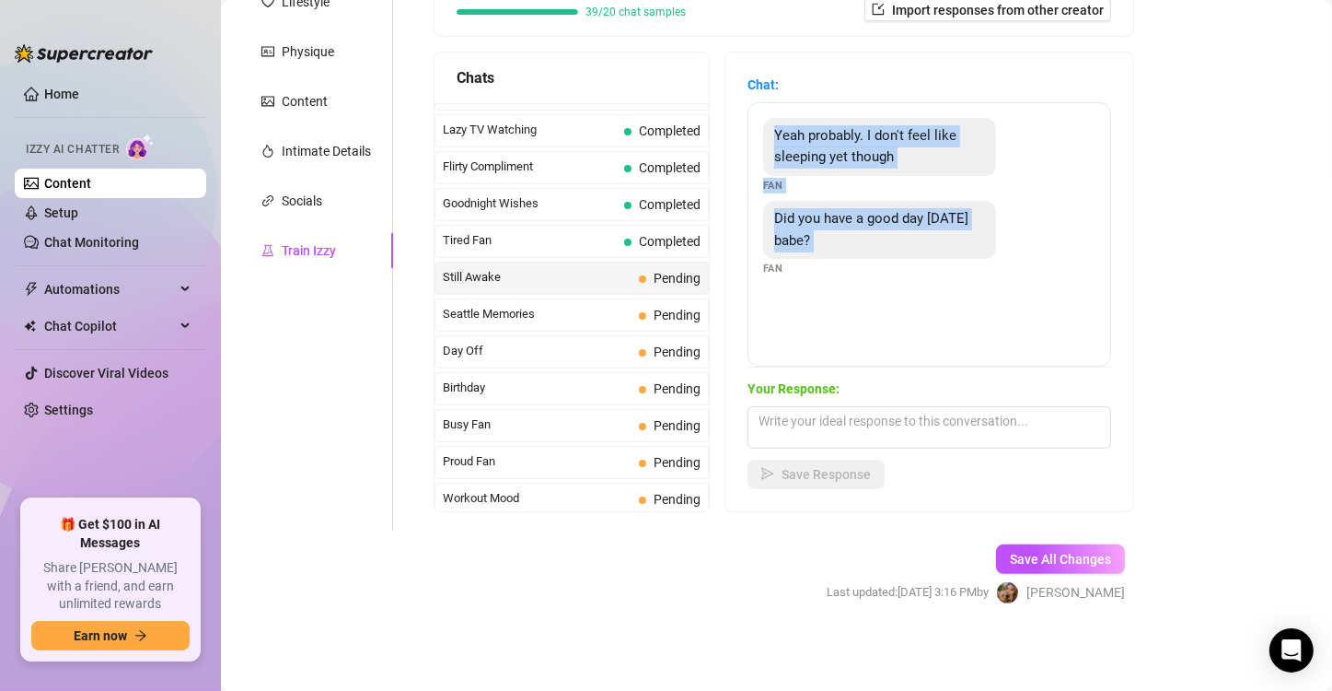
drag, startPoint x: 827, startPoint y: 242, endPoint x: 795, endPoint y: 138, distance: 108.9
click at [795, 138] on div "Yeah probably. I don't feel like sleeping yet though Fan Did you have a good da…" at bounding box center [930, 234] width 364 height 264
copy div "Yeah probably. I don't feel like sleeping yet though Fan Did you have a good da…"
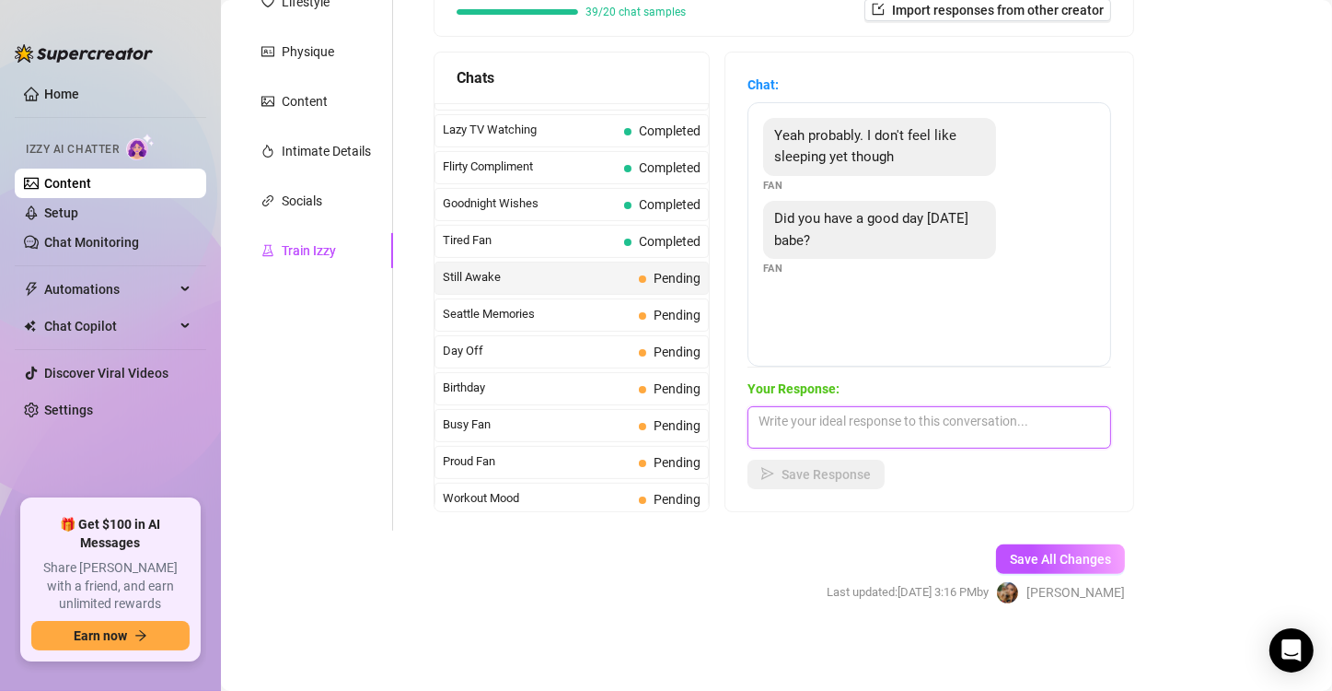
click at [794, 426] on textarea at bounding box center [930, 427] width 364 height 42
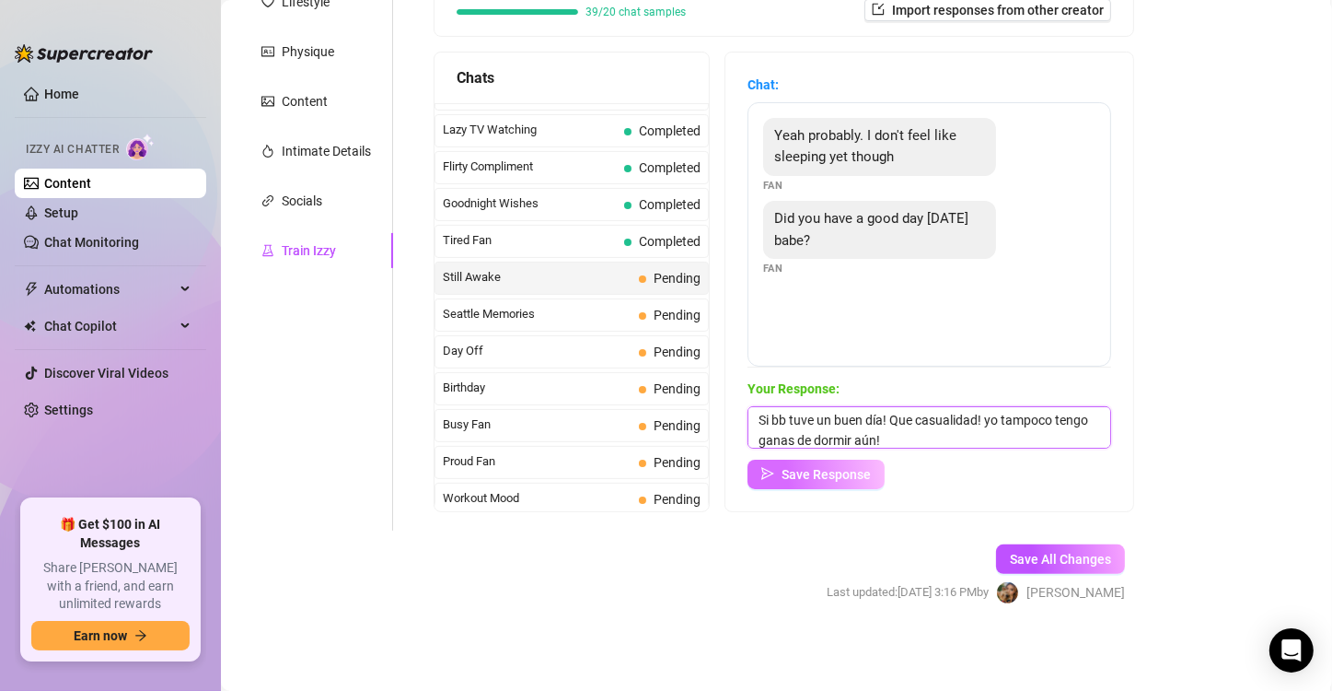
type textarea "Si bb tuve un buen día! Que casualidad! yo tampoco tengo ganas de dormir aún!"
click at [827, 473] on span "Save Response" at bounding box center [826, 474] width 89 height 15
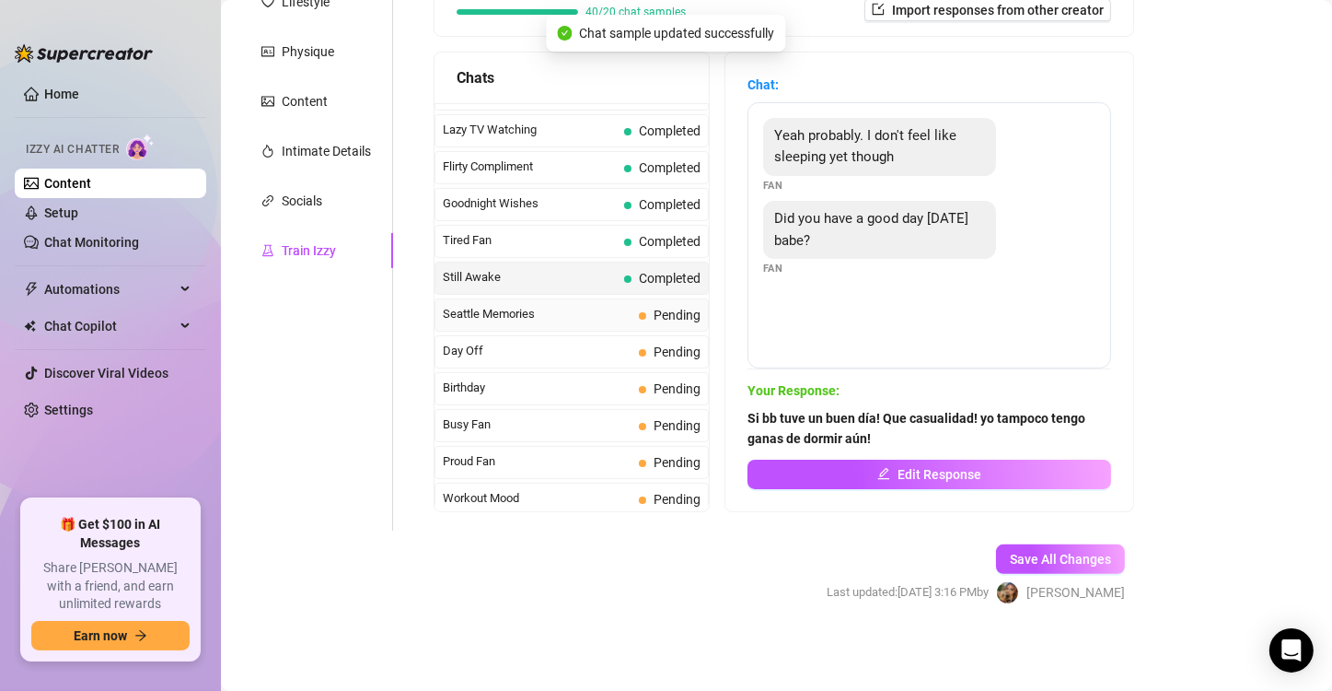
click at [604, 305] on span "Seattle Memories" at bounding box center [537, 314] width 189 height 18
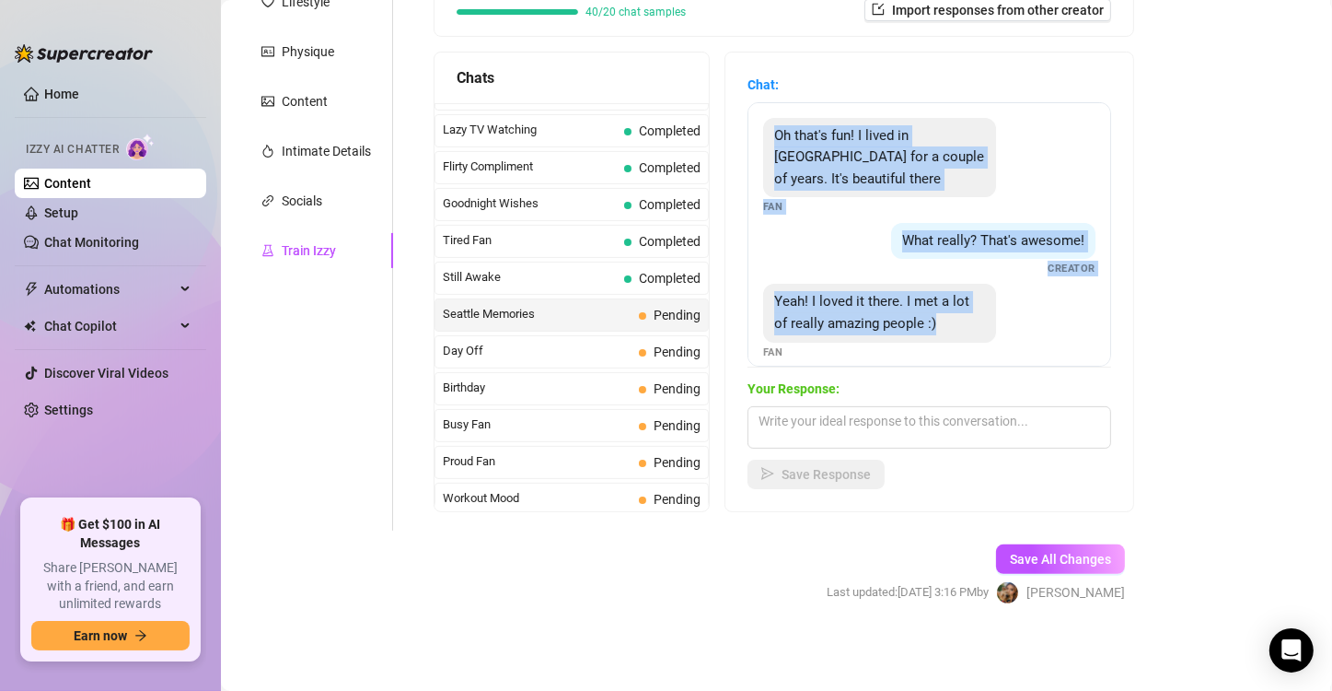
drag, startPoint x: 962, startPoint y: 321, endPoint x: 769, endPoint y: 125, distance: 275.4
click at [769, 125] on div "Oh that's fun! I lived in [GEOGRAPHIC_DATA] for a couple of years. It's beautif…" at bounding box center [930, 234] width 364 height 264
copy div "Oh that's fun! I lived in [GEOGRAPHIC_DATA] for a couple of years. It's beautif…"
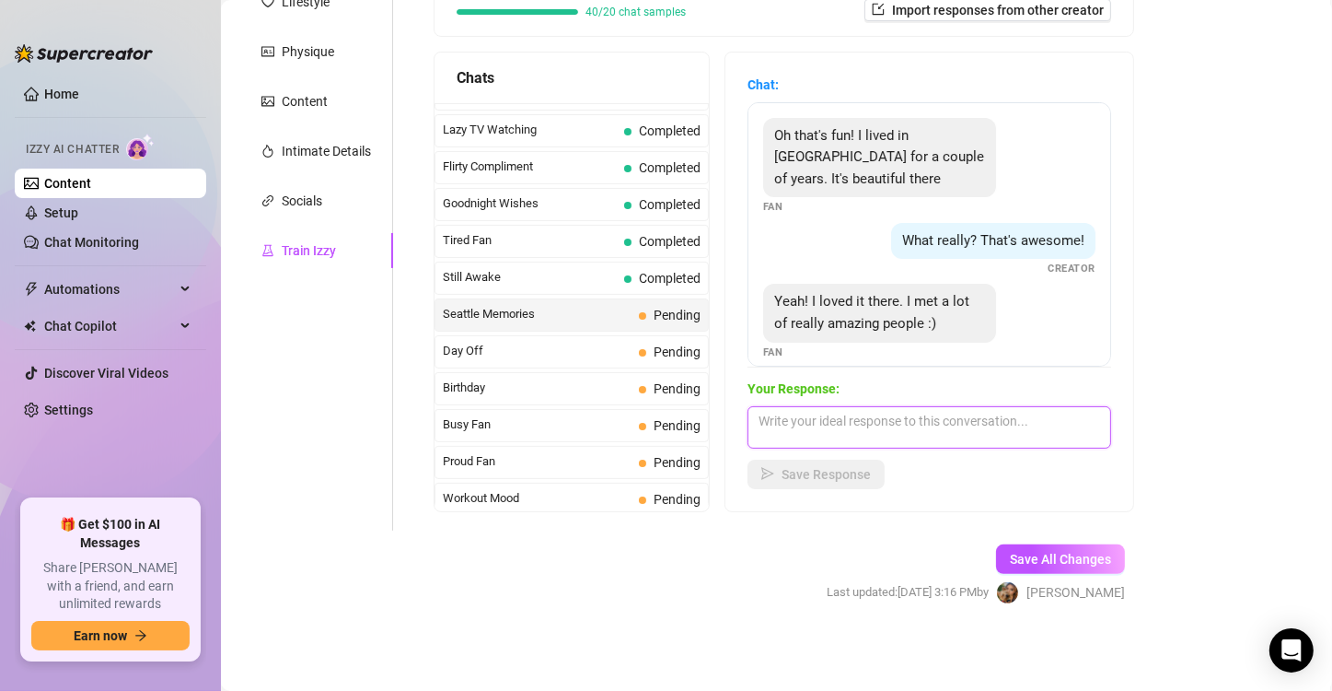
click at [855, 424] on textarea at bounding box center [930, 427] width 364 height 42
type textarea "Q"
type textarea "Y"
type textarea "Q"
type textarea "I"
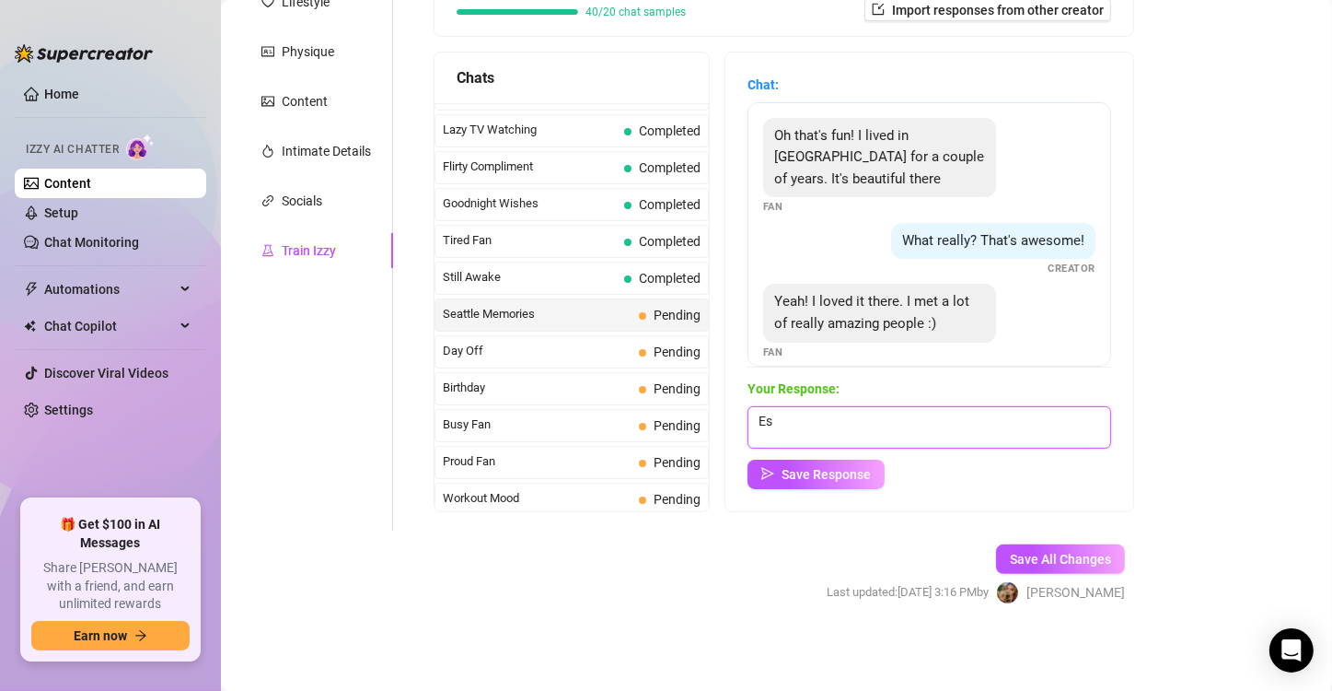
type textarea "E"
type textarea "C"
type textarea "A mi me encanta conocer gente con intereses en común!"
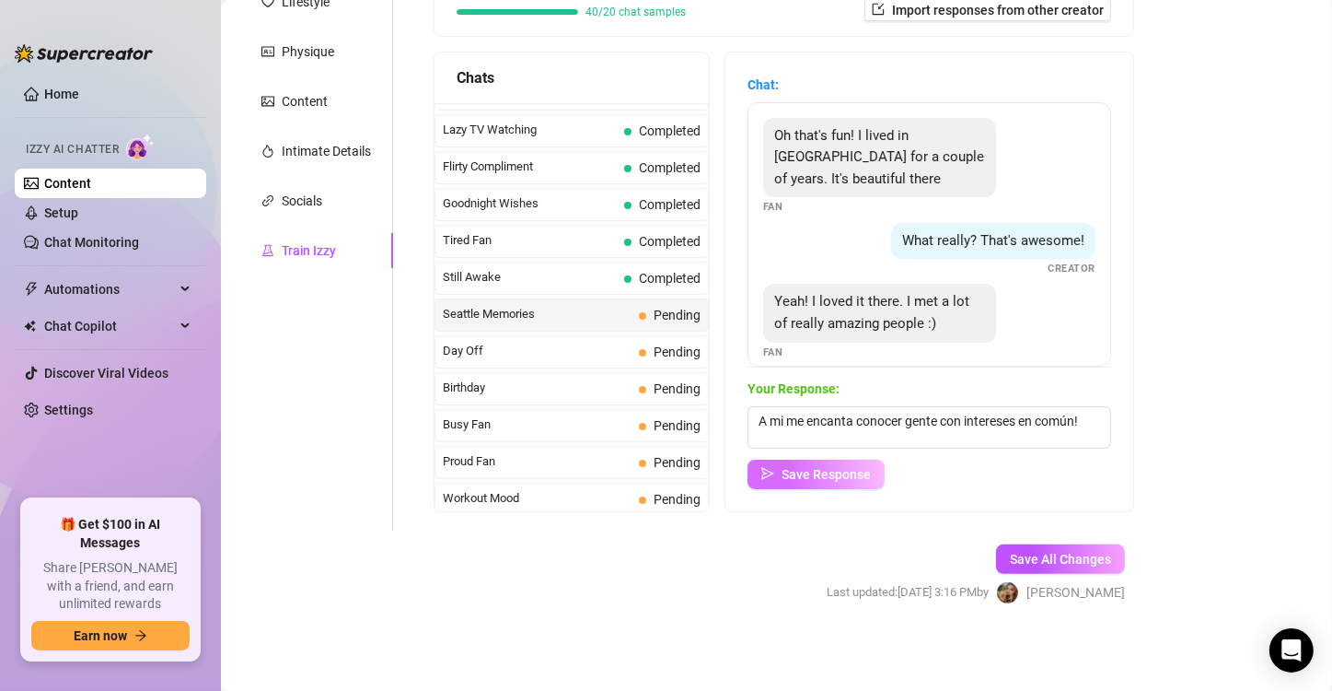
click at [853, 460] on button "Save Response" at bounding box center [816, 473] width 137 height 29
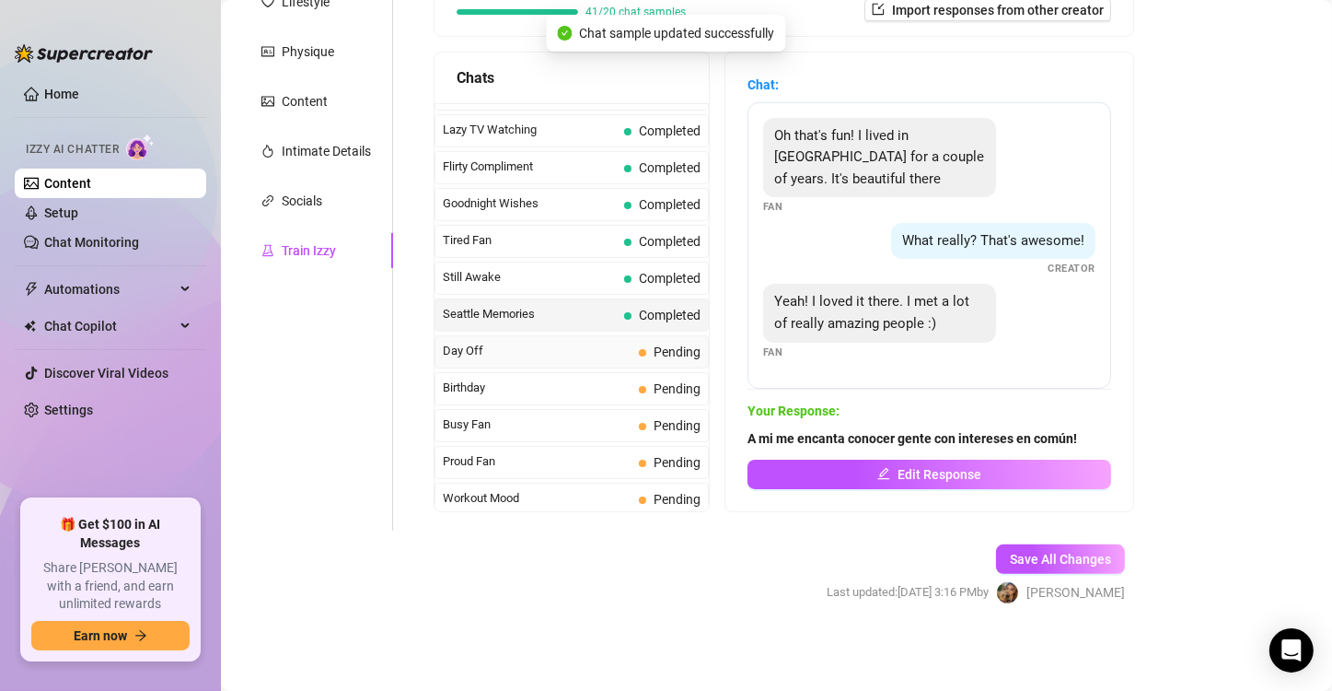
scroll to position [1297, 0]
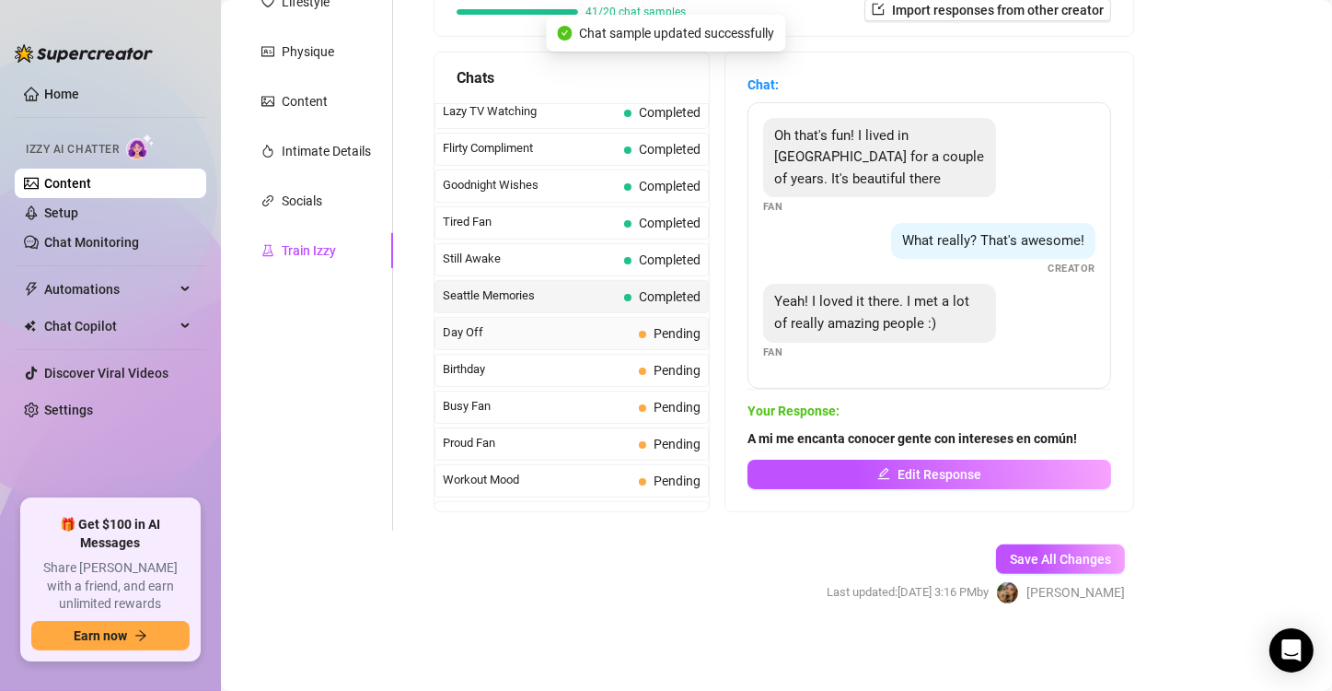
click at [578, 323] on span "Day Off" at bounding box center [537, 332] width 189 height 18
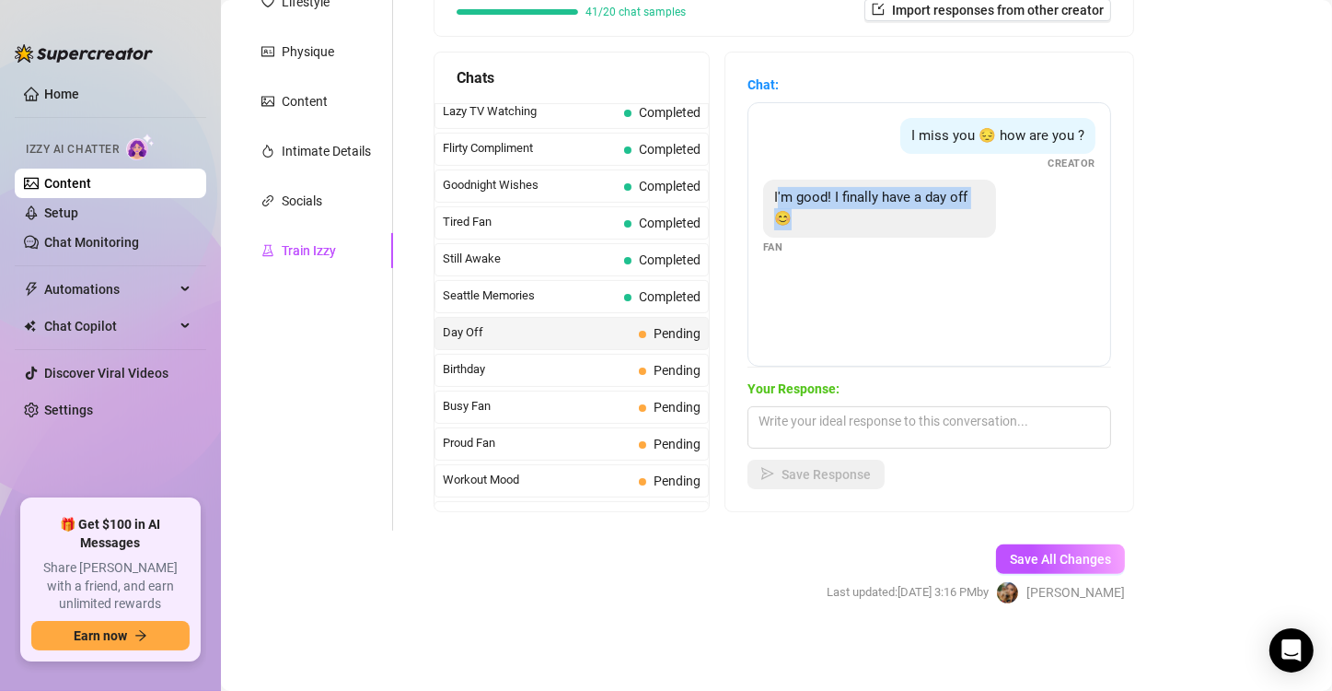
drag, startPoint x: 978, startPoint y: 262, endPoint x: 780, endPoint y: 189, distance: 211.2
click at [780, 189] on div "I miss you 😔 how are you ? Creator I'm good! I finally have a day off 😊 Fan" at bounding box center [930, 234] width 364 height 264
copy span "'m good! I finally have a day off 😊"
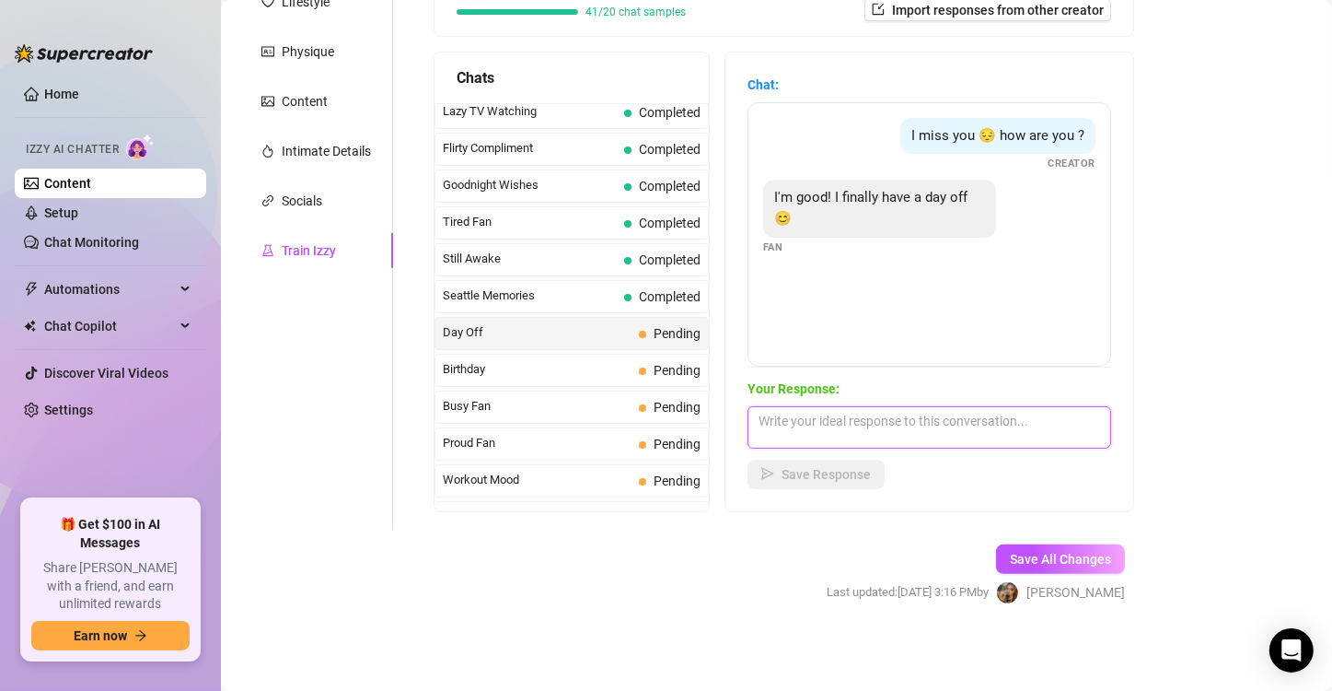
click at [827, 437] on textarea at bounding box center [930, 427] width 364 height 42
type textarea "Qué rico bb!!! Entonces... tienes tiempo para mi! cierto?"
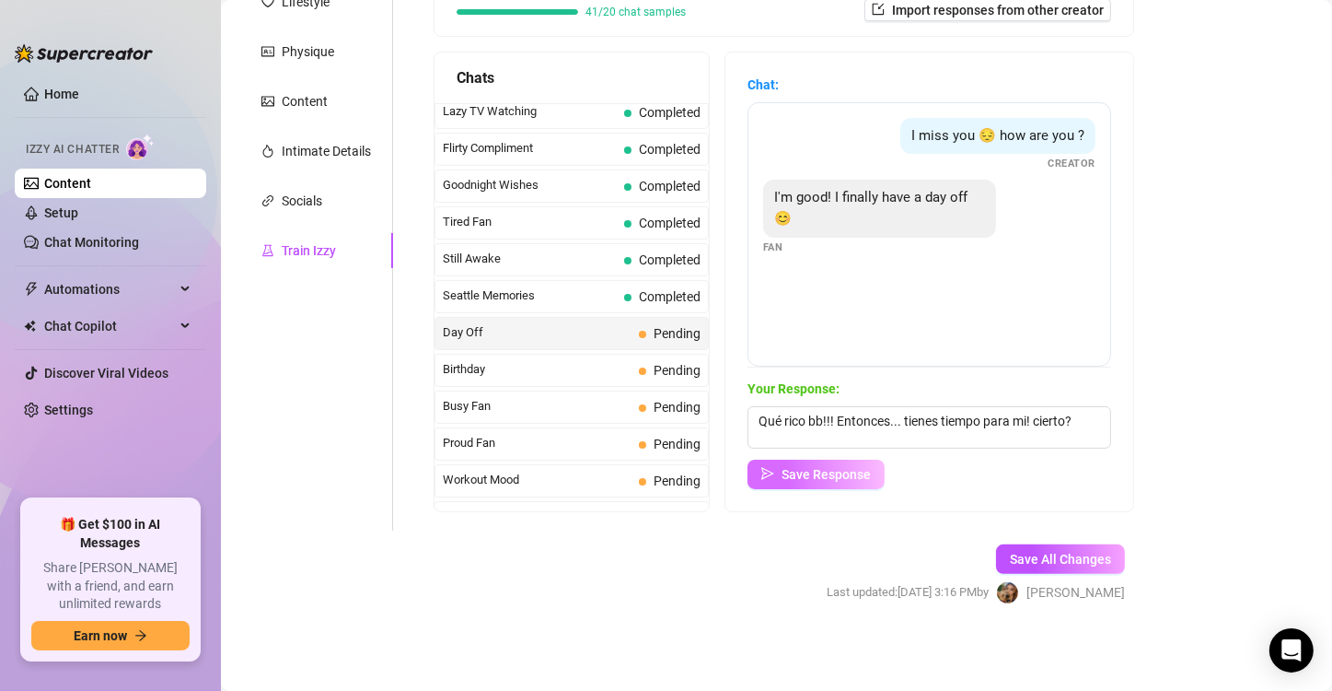
click at [794, 470] on span "Save Response" at bounding box center [826, 474] width 89 height 15
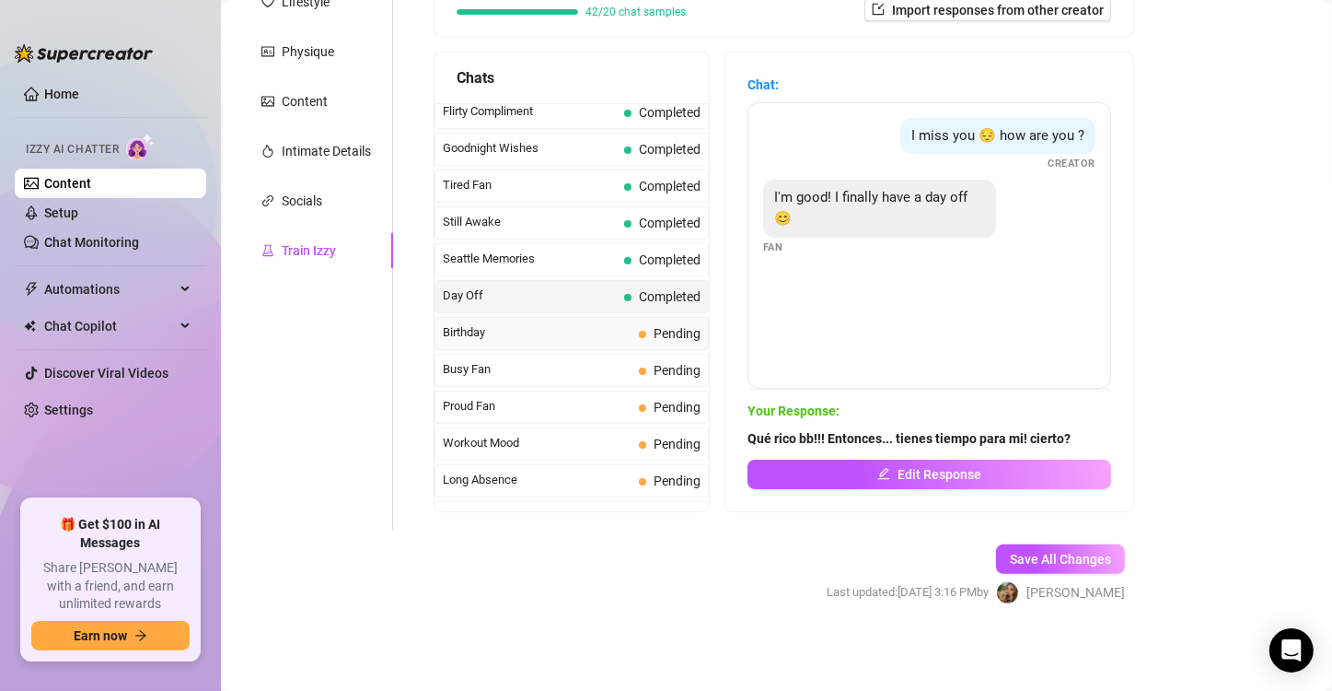
scroll to position [1333, 0]
